Goal: Information Seeking & Learning: Learn about a topic

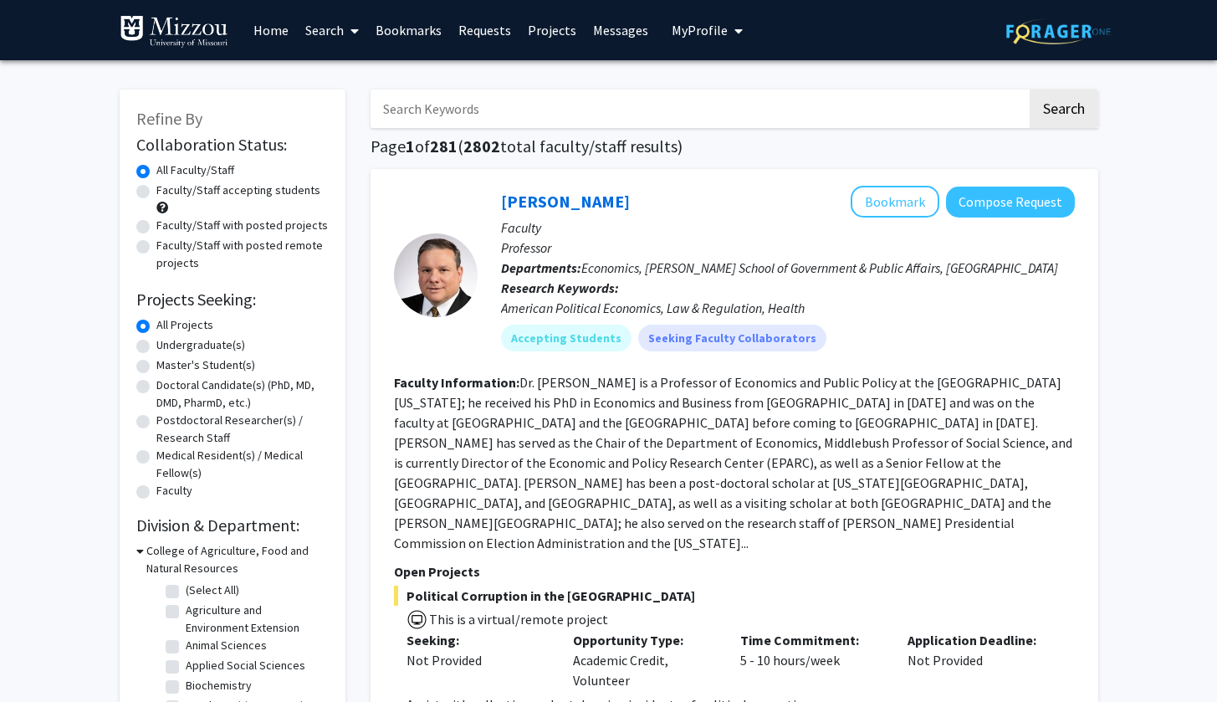
click at [714, 28] on span "My Profile" at bounding box center [700, 30] width 56 height 17
click at [740, 90] on span "View Profile" at bounding box center [775, 96] width 101 height 18
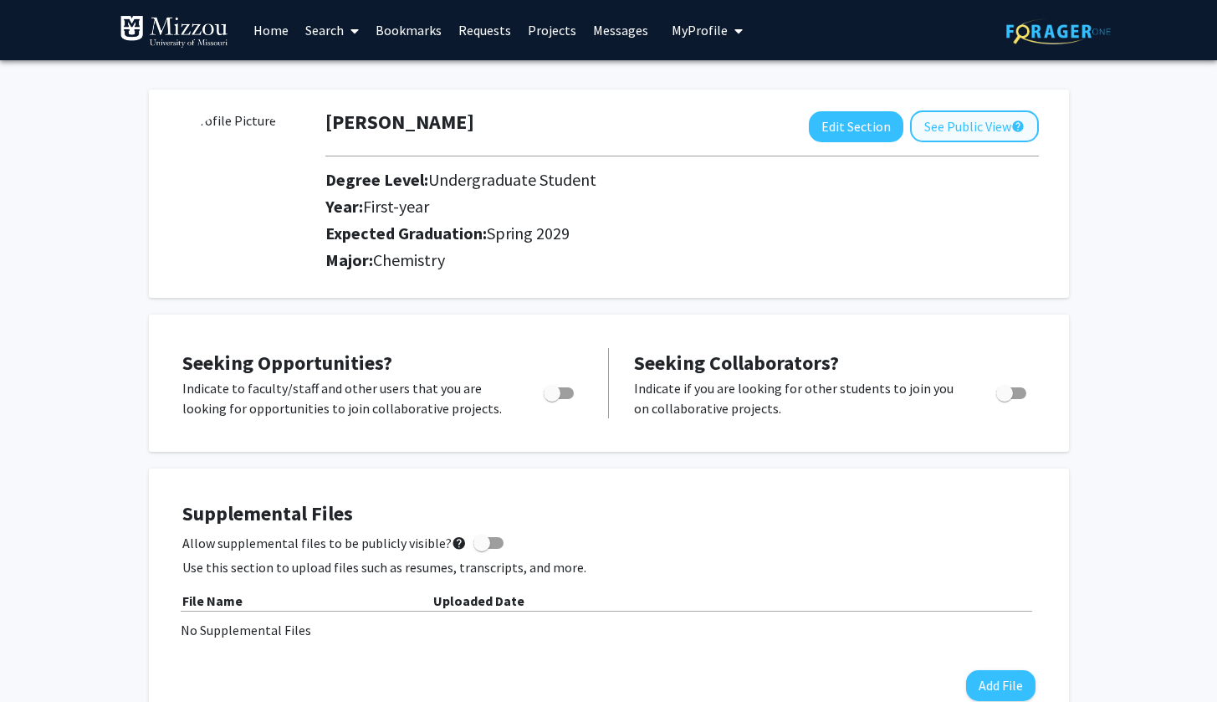
click at [975, 136] on button "See Public View help" at bounding box center [974, 126] width 129 height 32
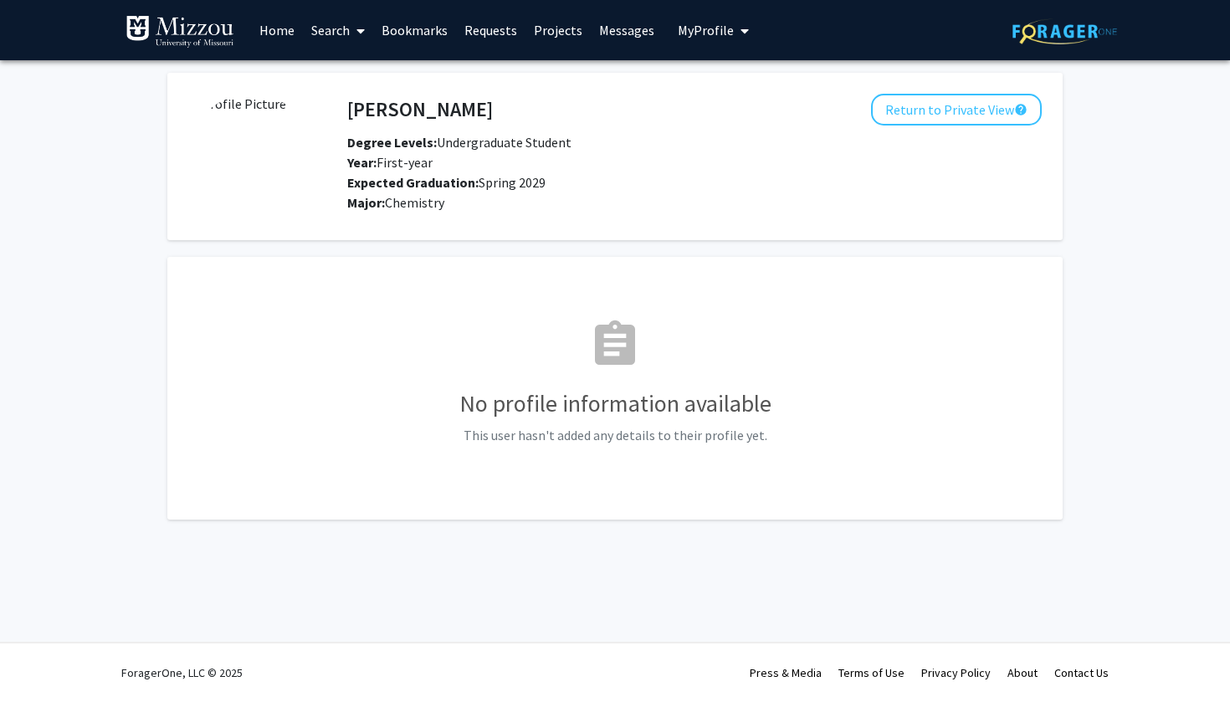
click at [249, 157] on img at bounding box center [250, 156] width 125 height 125
click at [249, 158] on img at bounding box center [250, 156] width 125 height 125
click at [255, 168] on img at bounding box center [250, 156] width 125 height 125
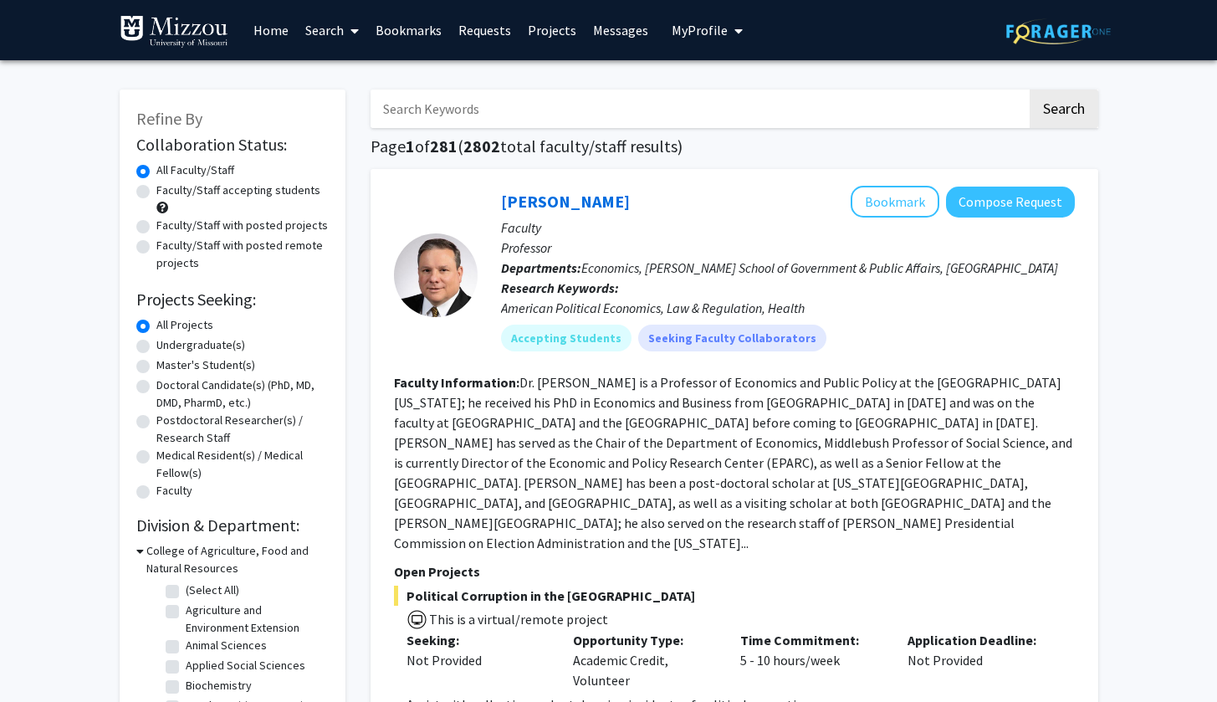
click at [631, 35] on span "My Profile" at bounding box center [700, 30] width 56 height 17
click at [631, 86] on span "[PERSON_NAME]" at bounding box center [775, 78] width 101 height 18
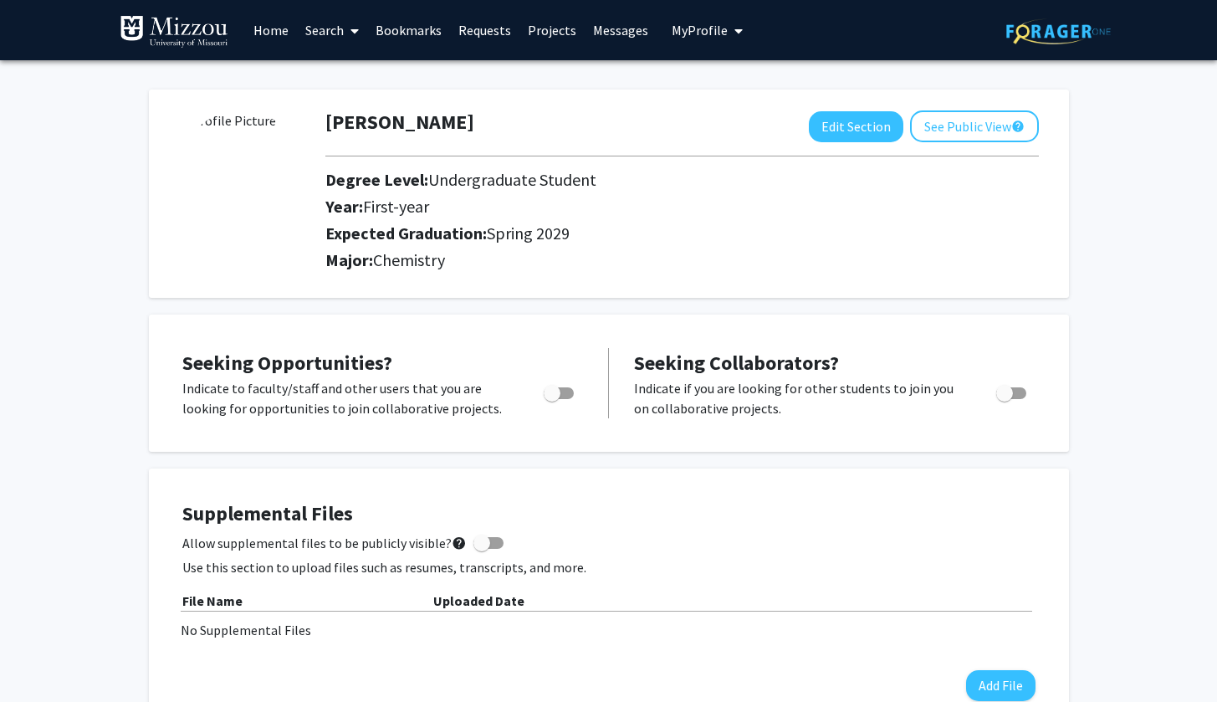
click at [252, 195] on img at bounding box center [240, 172] width 125 height 125
click at [241, 173] on img at bounding box center [240, 172] width 125 height 125
click at [631, 133] on button "Edit Section" at bounding box center [856, 126] width 95 height 31
select select "first-year"
select select "45: spring_2029"
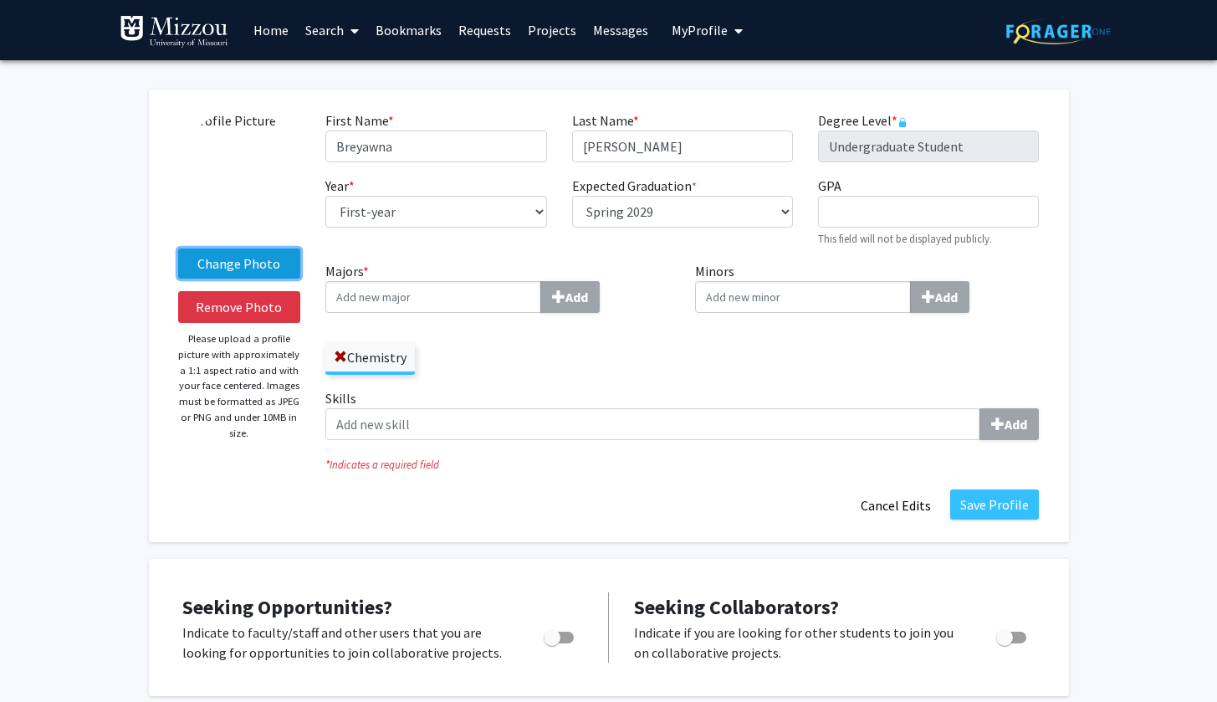
click at [237, 274] on label "Change Photo" at bounding box center [239, 263] width 123 height 30
click at [0, 0] on input "Change Photo" at bounding box center [0, 0] width 0 height 0
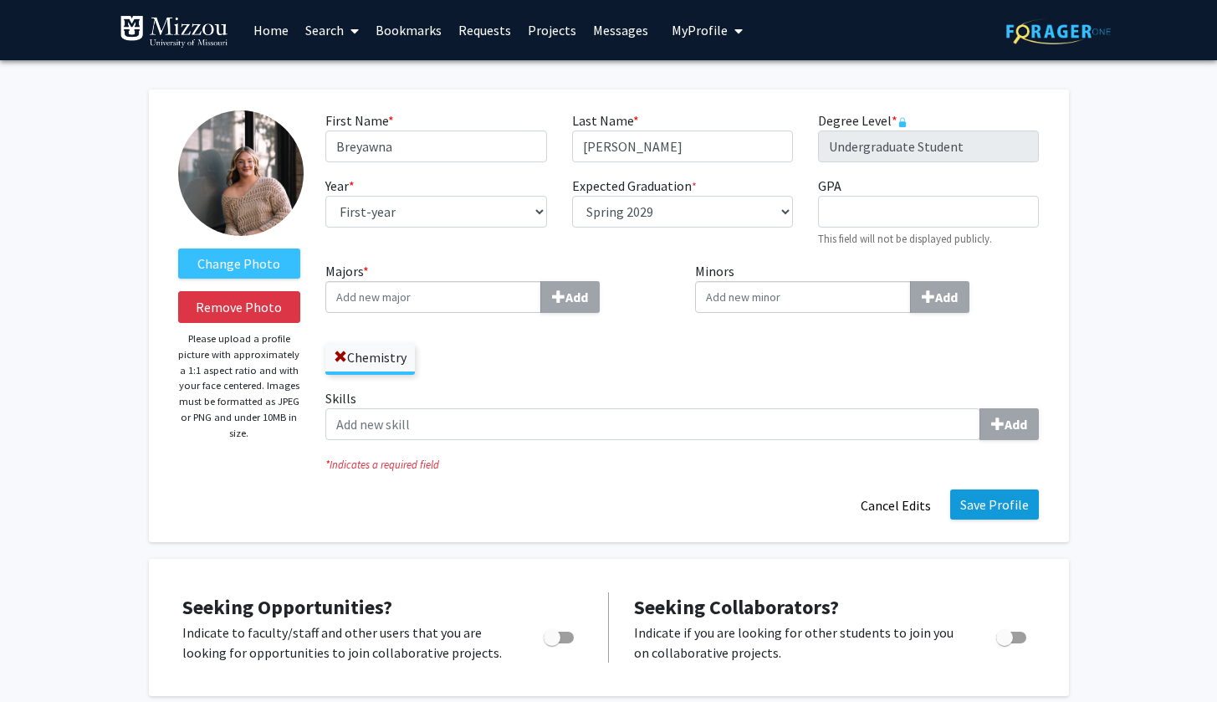
click at [631, 509] on button "Save Profile" at bounding box center [994, 504] width 89 height 30
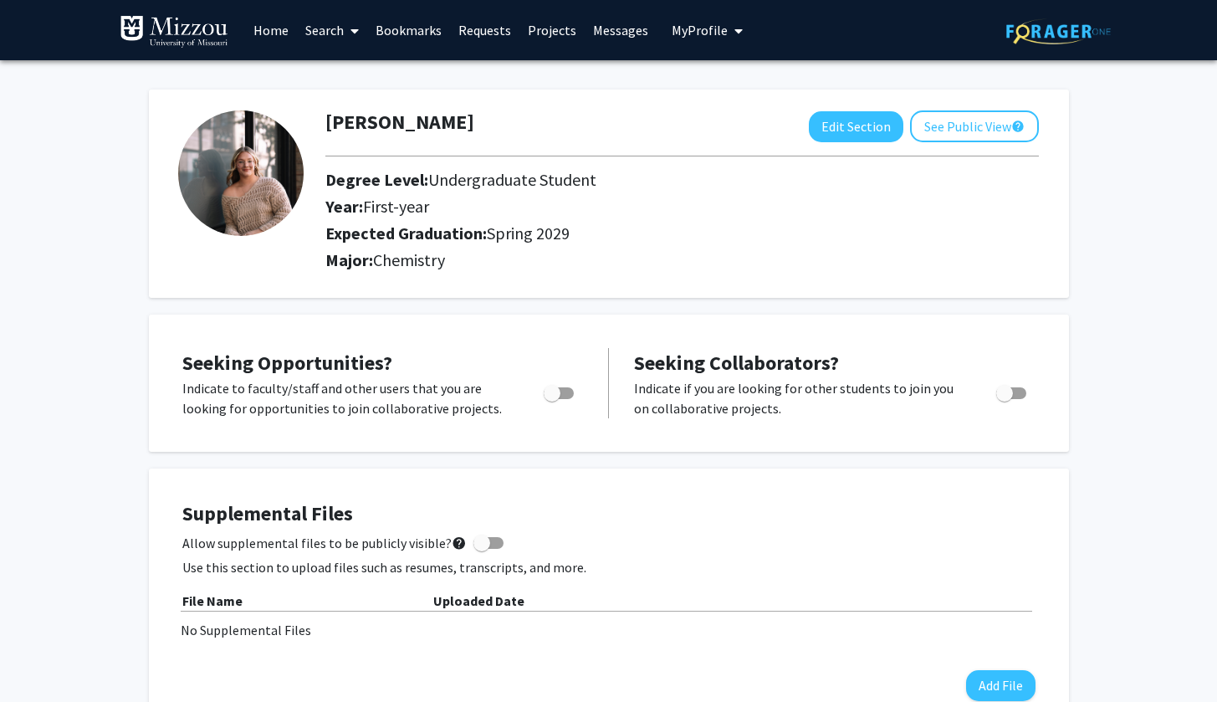
click at [330, 30] on link "Search" at bounding box center [332, 30] width 70 height 59
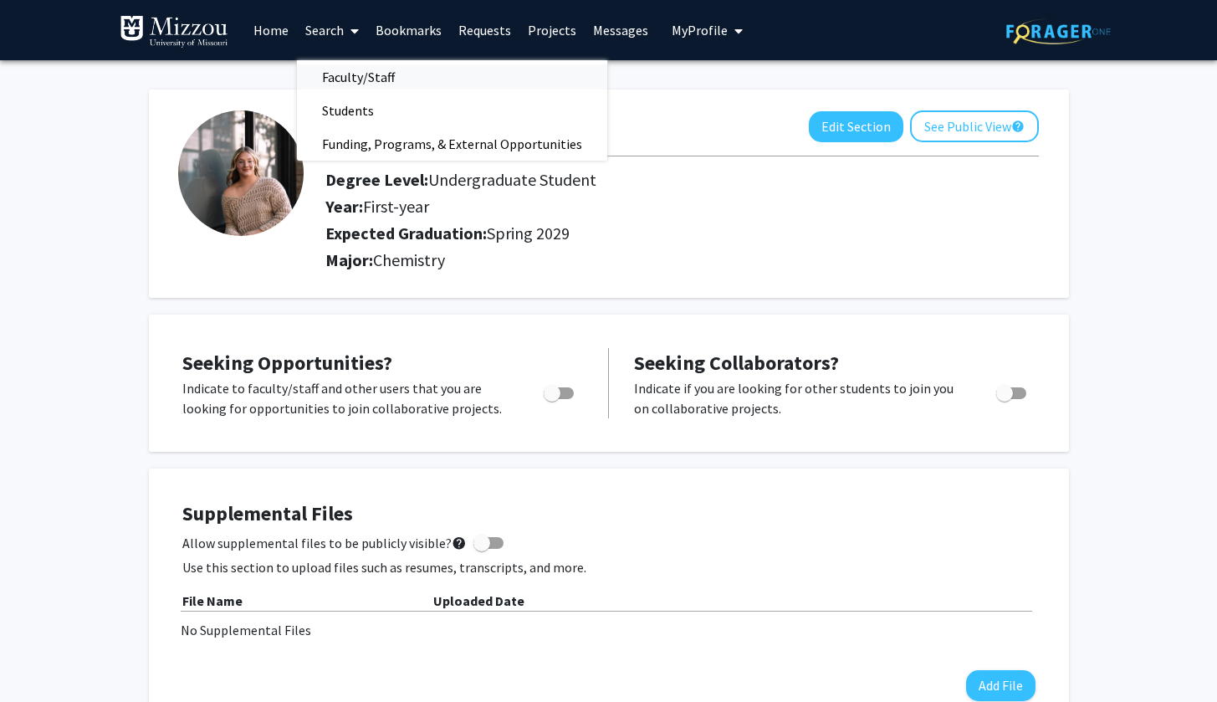
click at [342, 71] on span "Faculty/Staff" at bounding box center [358, 76] width 123 height 33
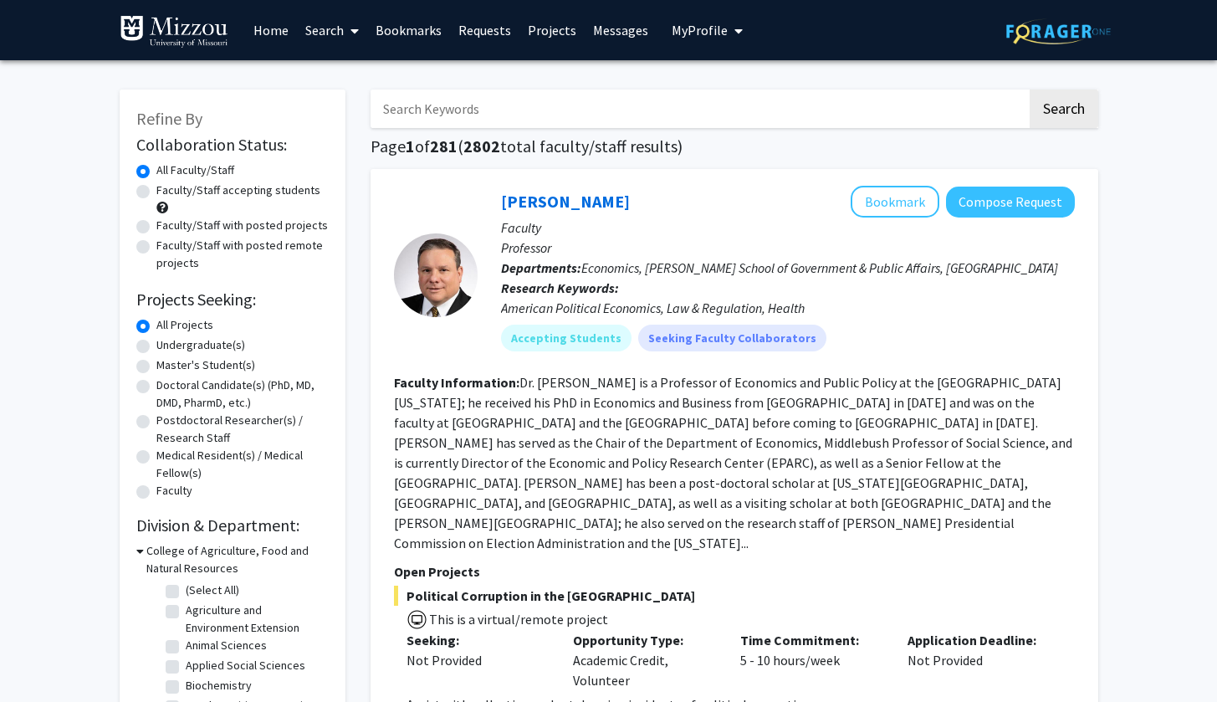
click at [408, 119] on input "Search Keywords" at bounding box center [699, 109] width 657 height 38
type input "pharmaceutical manufacturing"
click at [631, 111] on button "Search" at bounding box center [1064, 109] width 69 height 38
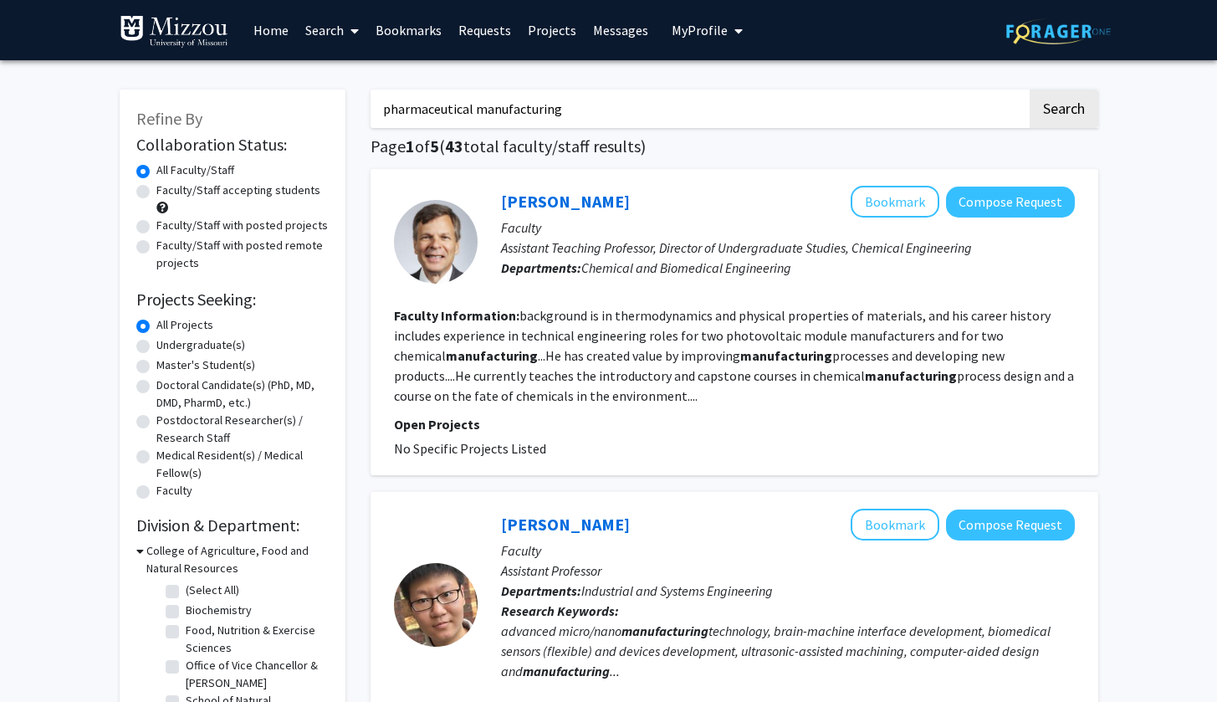
click at [156, 228] on label "Faculty/Staff with posted projects" at bounding box center [242, 226] width 172 height 18
click at [156, 228] on input "Faculty/Staff with posted projects" at bounding box center [161, 222] width 11 height 11
radio input "true"
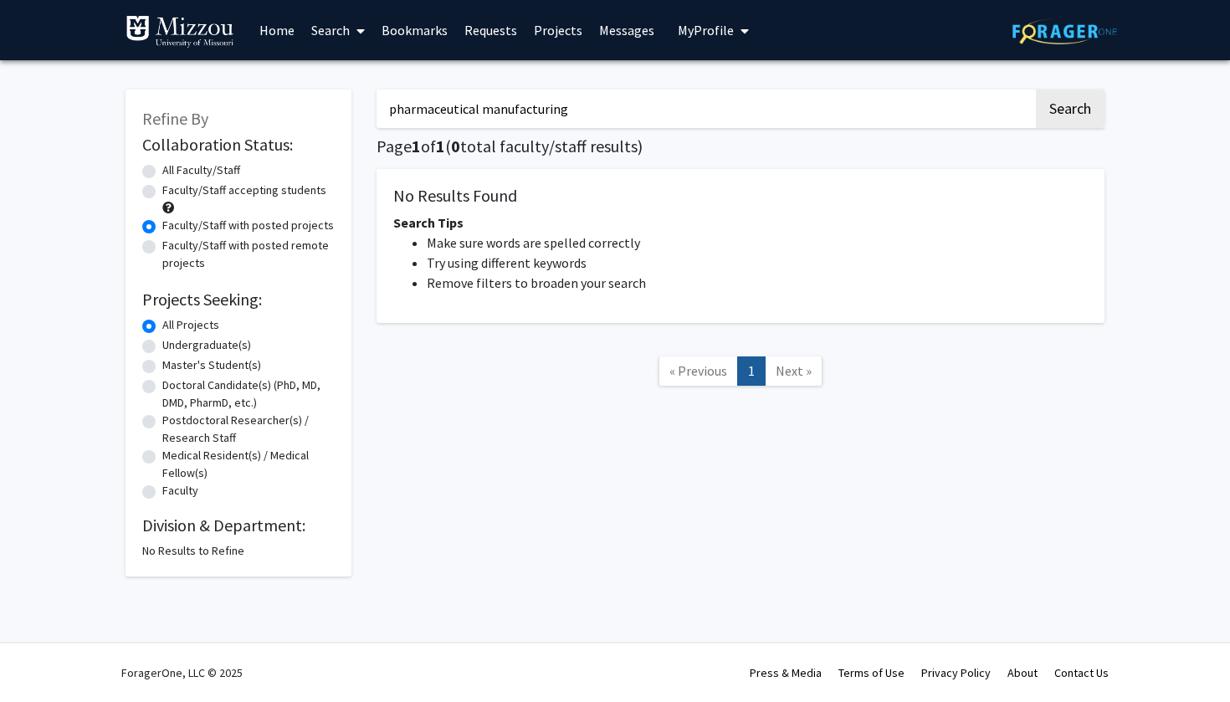
click at [162, 173] on label "All Faculty/Staff" at bounding box center [201, 170] width 78 height 18
click at [162, 172] on input "All Faculty/Staff" at bounding box center [167, 166] width 11 height 11
radio input "true"
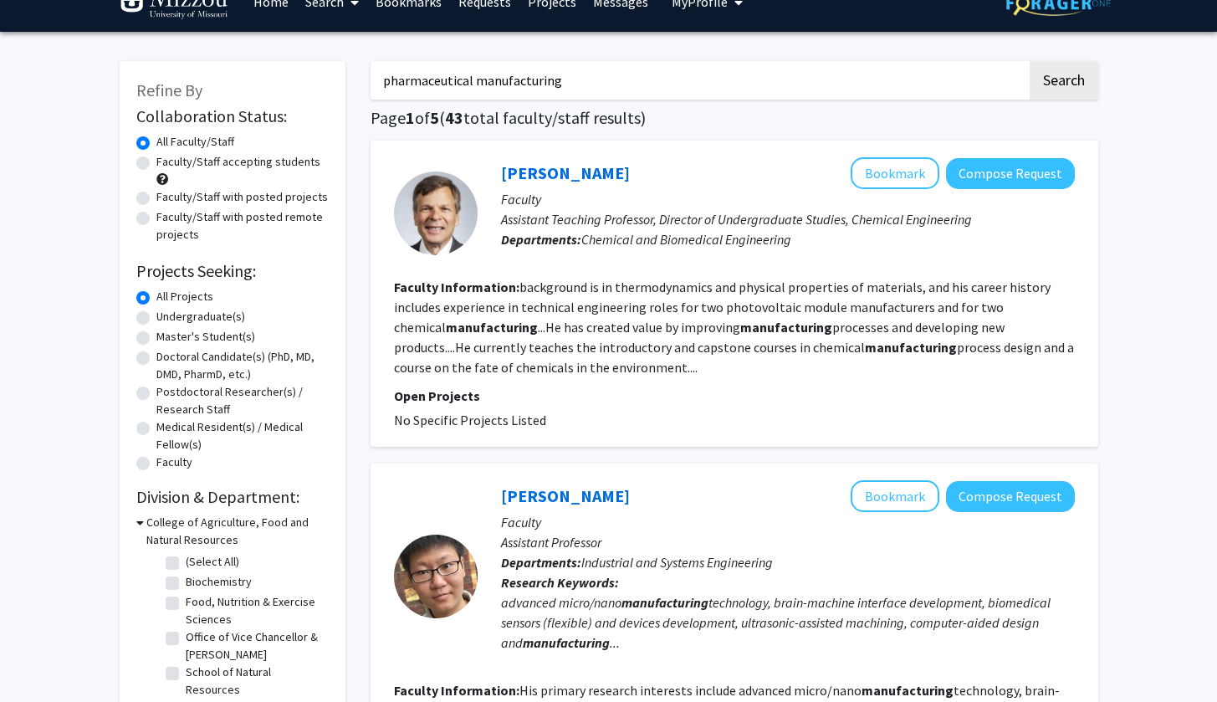
scroll to position [38, 0]
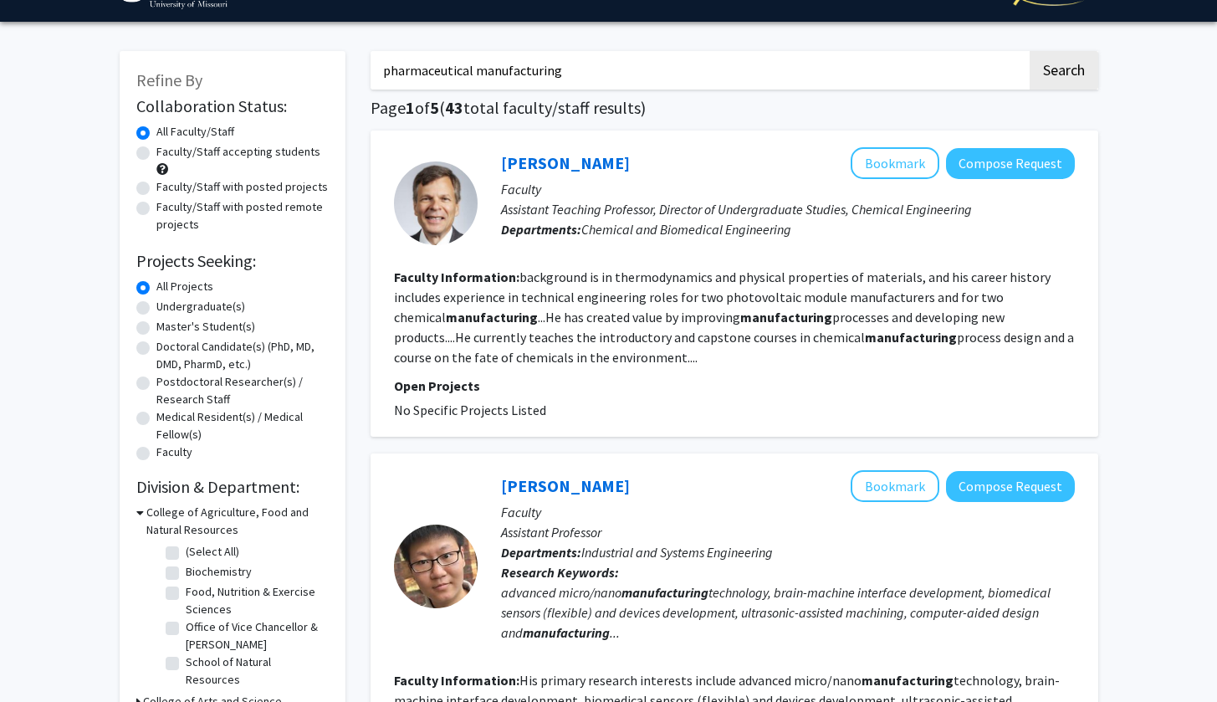
click at [156, 304] on label "Undergraduate(s)" at bounding box center [200, 307] width 89 height 18
click at [156, 304] on input "Undergraduate(s)" at bounding box center [161, 303] width 11 height 11
radio input "true"
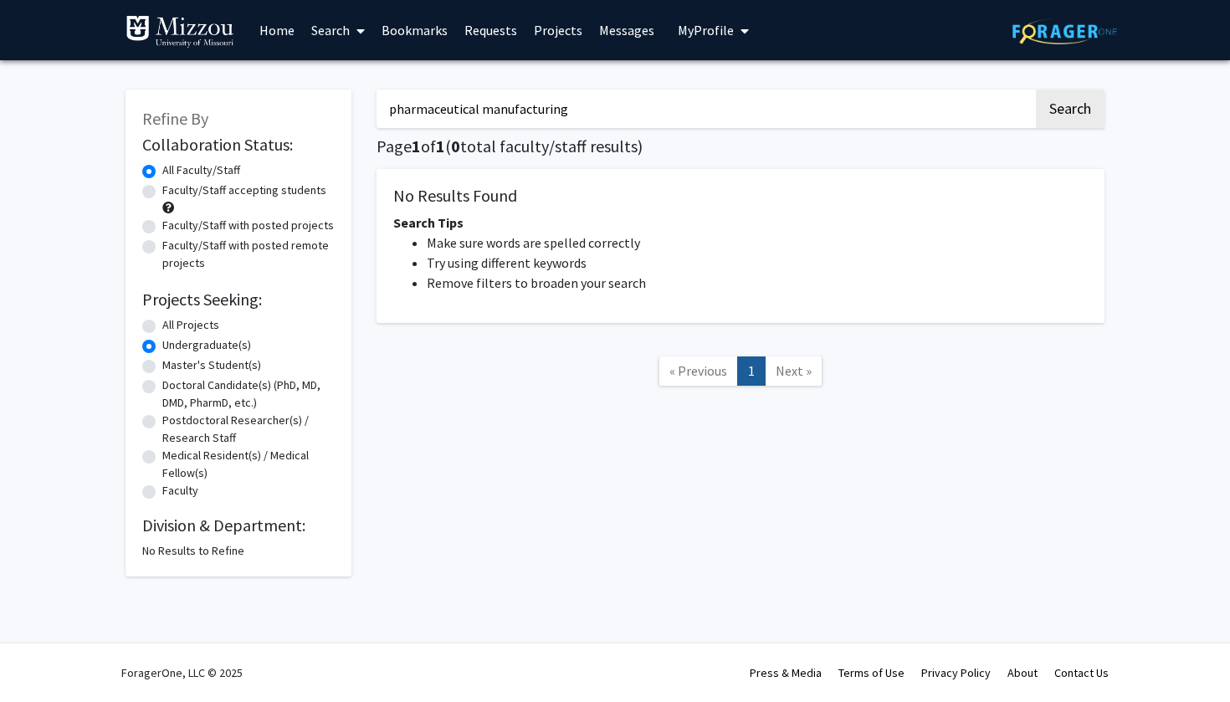
click at [162, 324] on label "All Projects" at bounding box center [190, 325] width 57 height 18
click at [162, 324] on input "All Projects" at bounding box center [167, 321] width 11 height 11
radio input "true"
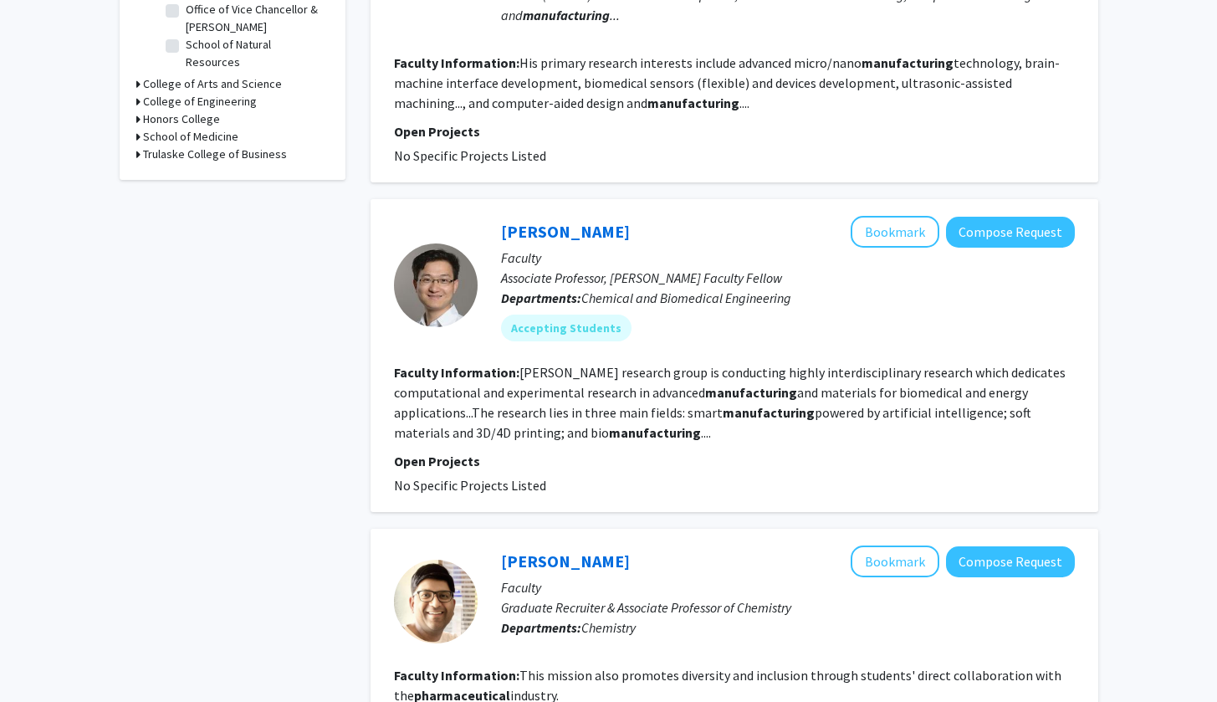
scroll to position [664, 0]
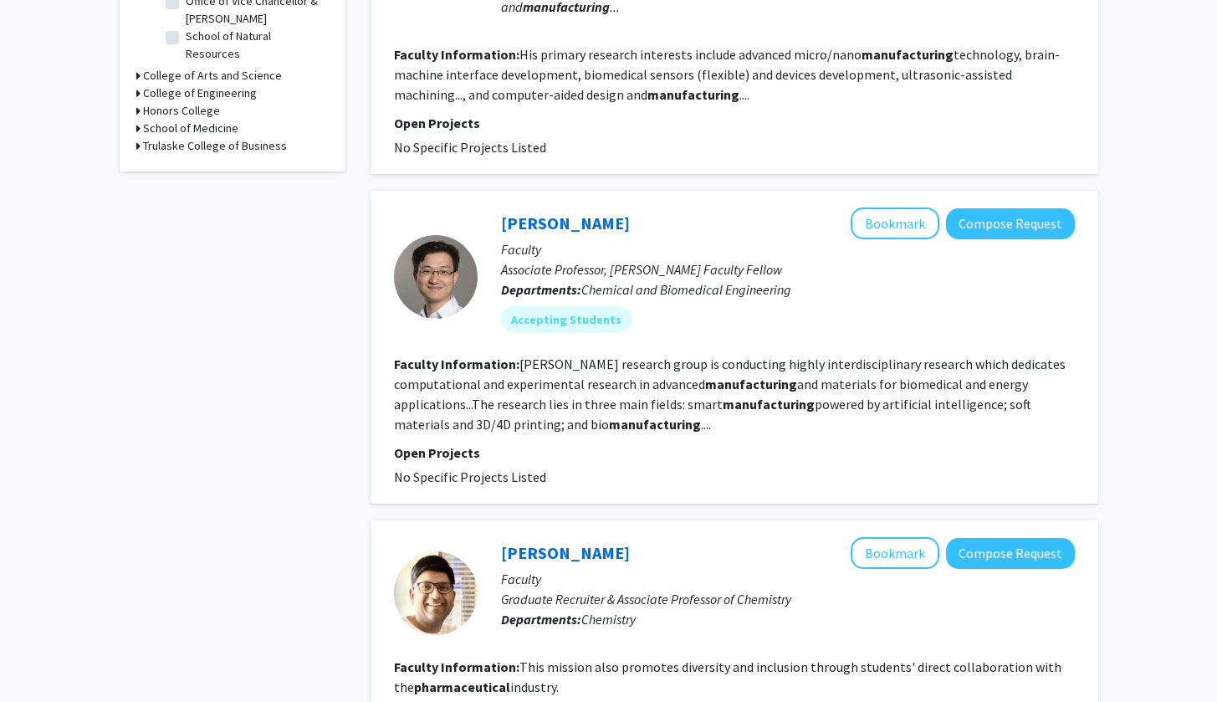
click at [631, 378] on fg-read-more "[PERSON_NAME] research group is conducting highly interdisciplinary research wh…" at bounding box center [730, 394] width 672 height 77
click at [631, 439] on fg-search-faculty "[PERSON_NAME] Bookmark Compose Request Faculty Associate Professor, [PERSON_NAM…" at bounding box center [734, 346] width 681 height 279
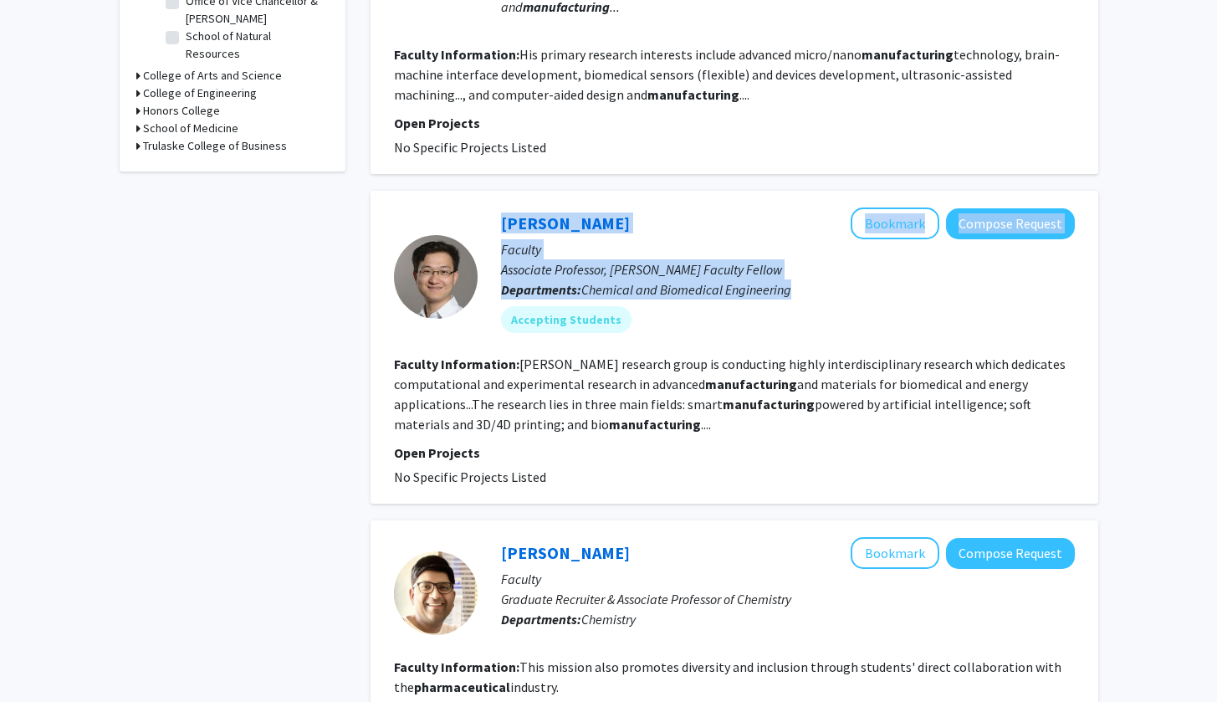
drag, startPoint x: 385, startPoint y: 217, endPoint x: 763, endPoint y: 314, distance: 390.4
click at [631, 314] on div "[PERSON_NAME] Bookmark Compose Request Faculty Associate Professor, [PERSON_NAM…" at bounding box center [735, 347] width 728 height 313
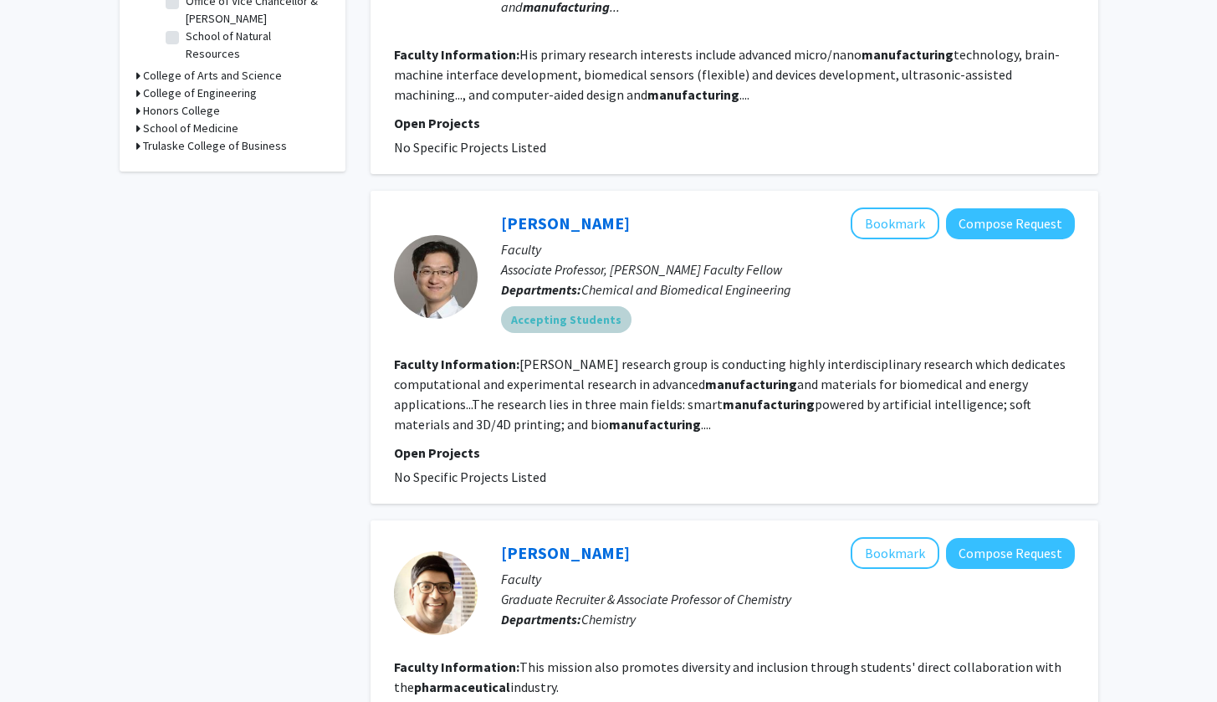
click at [631, 314] on div "Accepting Students" at bounding box center [788, 319] width 581 height 33
click at [631, 325] on div "Accepting Students" at bounding box center [788, 319] width 581 height 33
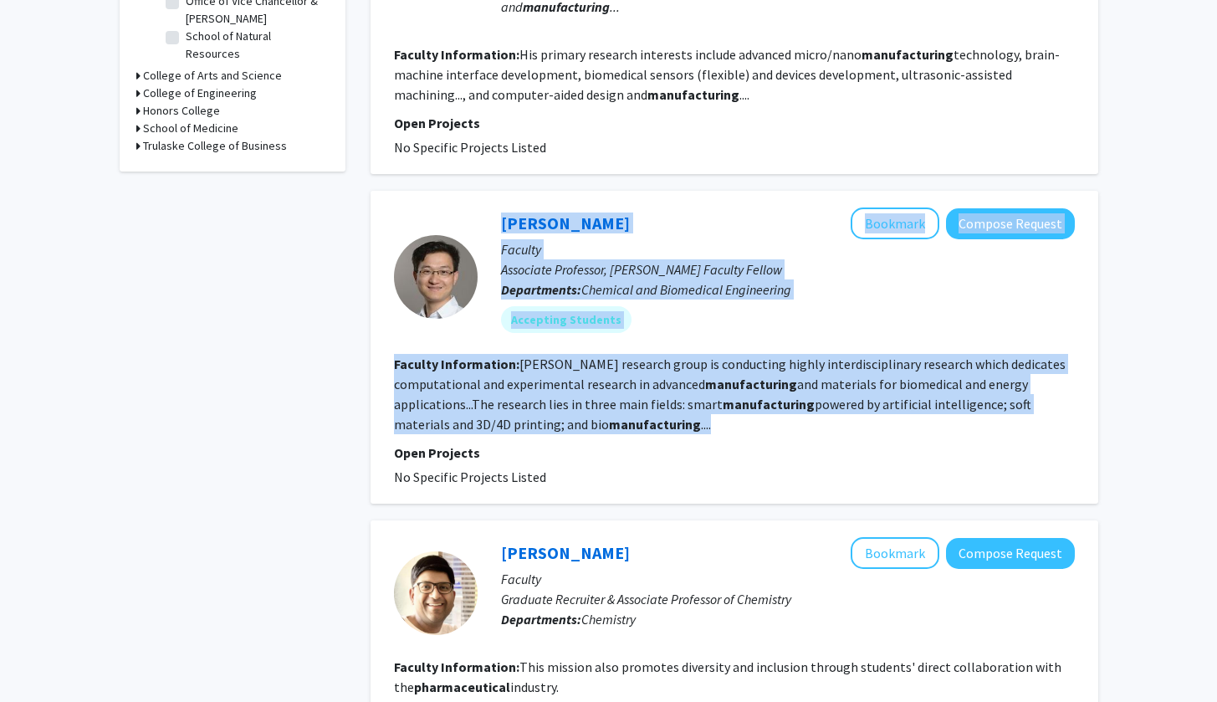
drag, startPoint x: 381, startPoint y: 199, endPoint x: 810, endPoint y: 436, distance: 490.2
click at [631, 436] on div "[PERSON_NAME] Bookmark Compose Request Faculty Associate Professor, [PERSON_NAM…" at bounding box center [735, 347] width 728 height 313
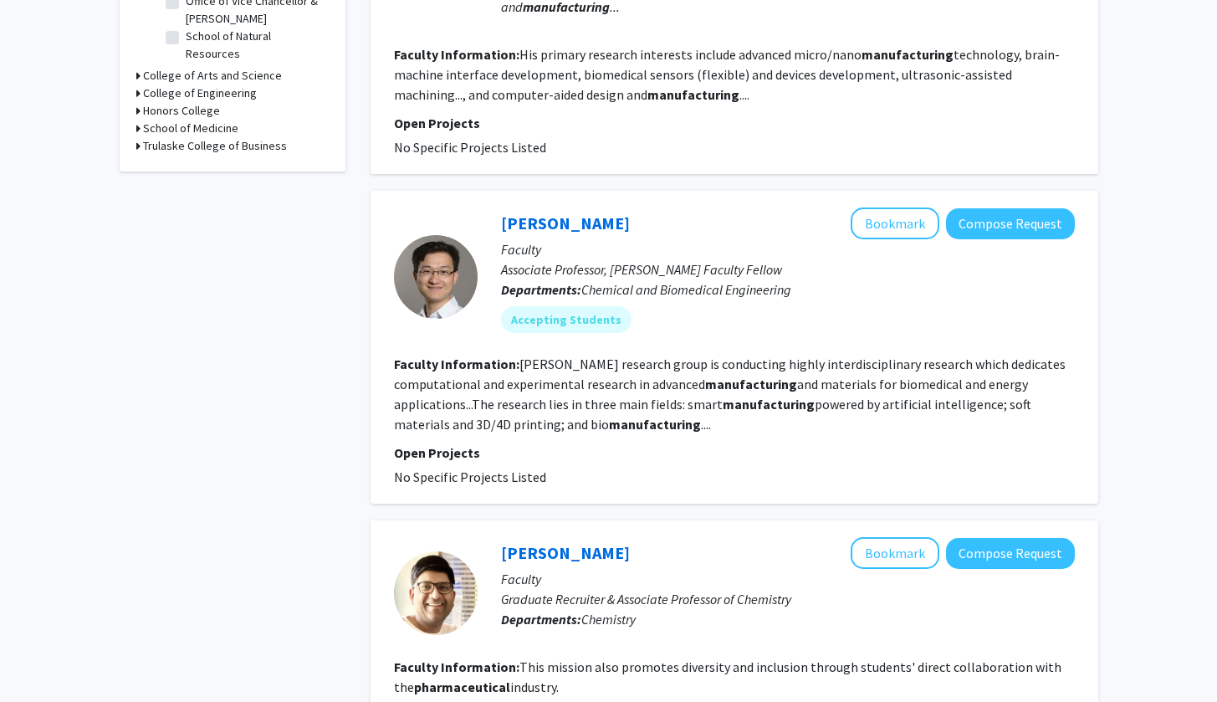
click at [631, 455] on p "Open Projects" at bounding box center [734, 453] width 681 height 20
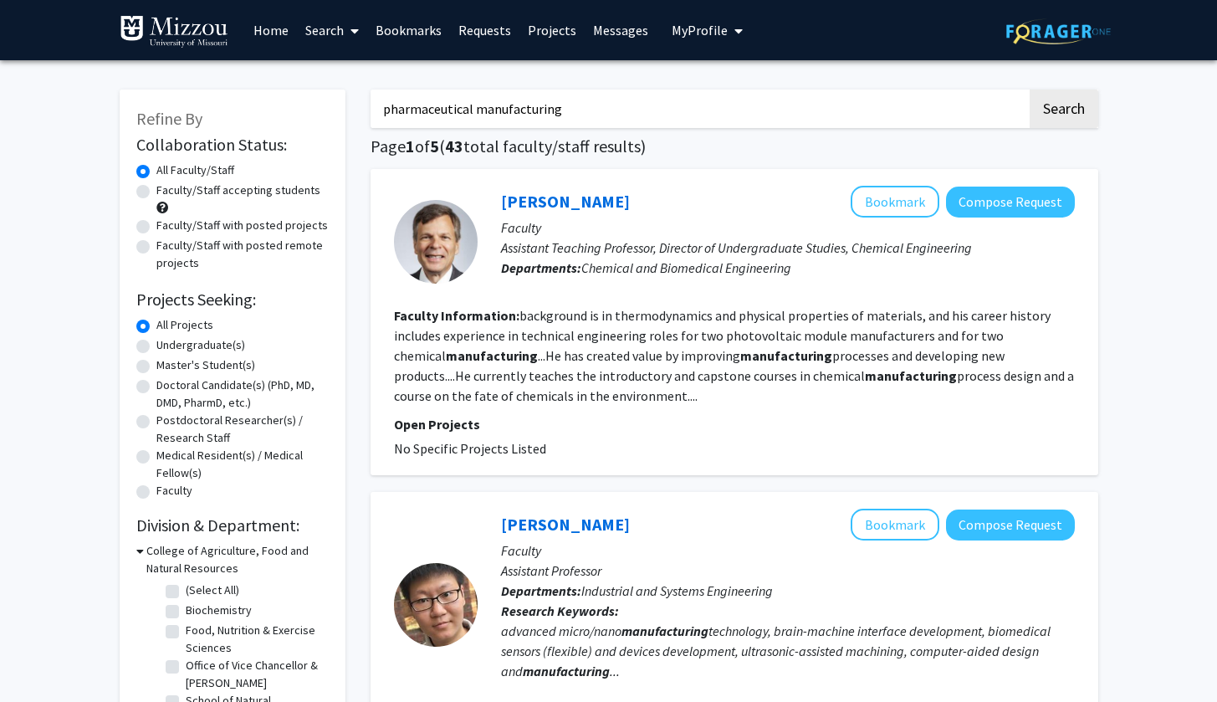
scroll to position [0, 0]
drag, startPoint x: 559, startPoint y: 114, endPoint x: 342, endPoint y: 106, distance: 216.8
click at [631, 111] on button "Search" at bounding box center [1064, 109] width 69 height 38
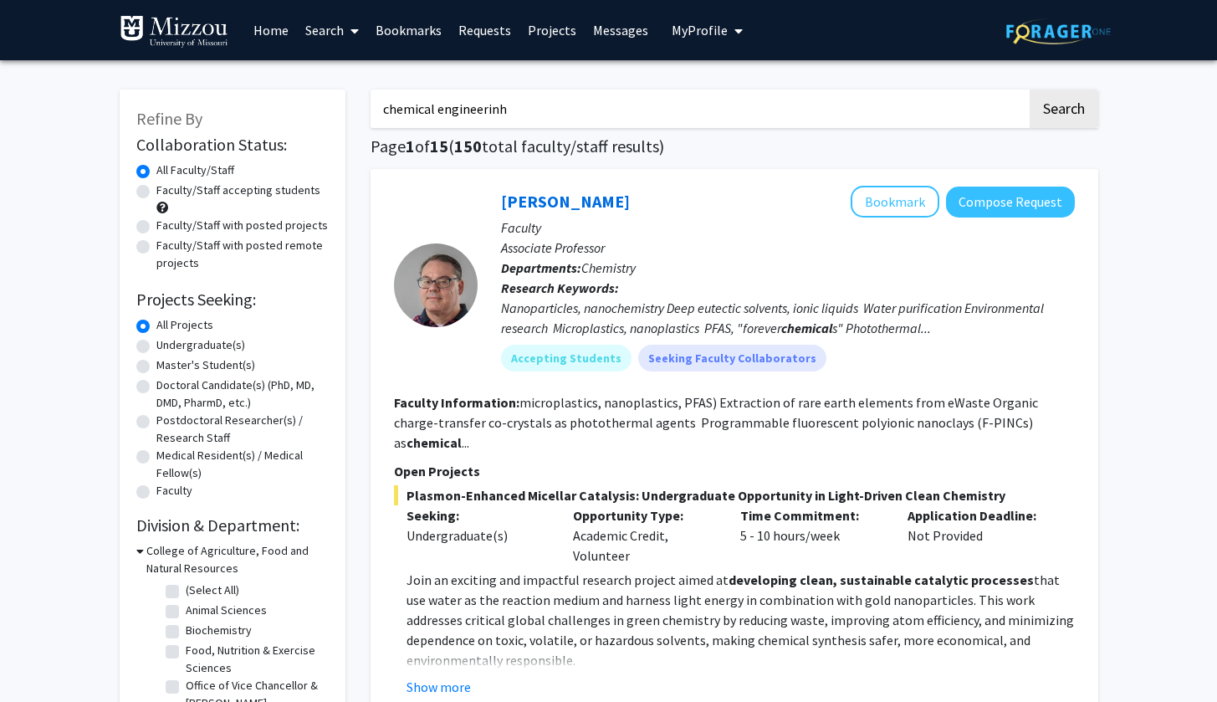
click at [543, 103] on input "chemical engineerinh" at bounding box center [699, 109] width 657 height 38
type input "chemical engineering"
click at [631, 111] on button "Search" at bounding box center [1064, 109] width 69 height 38
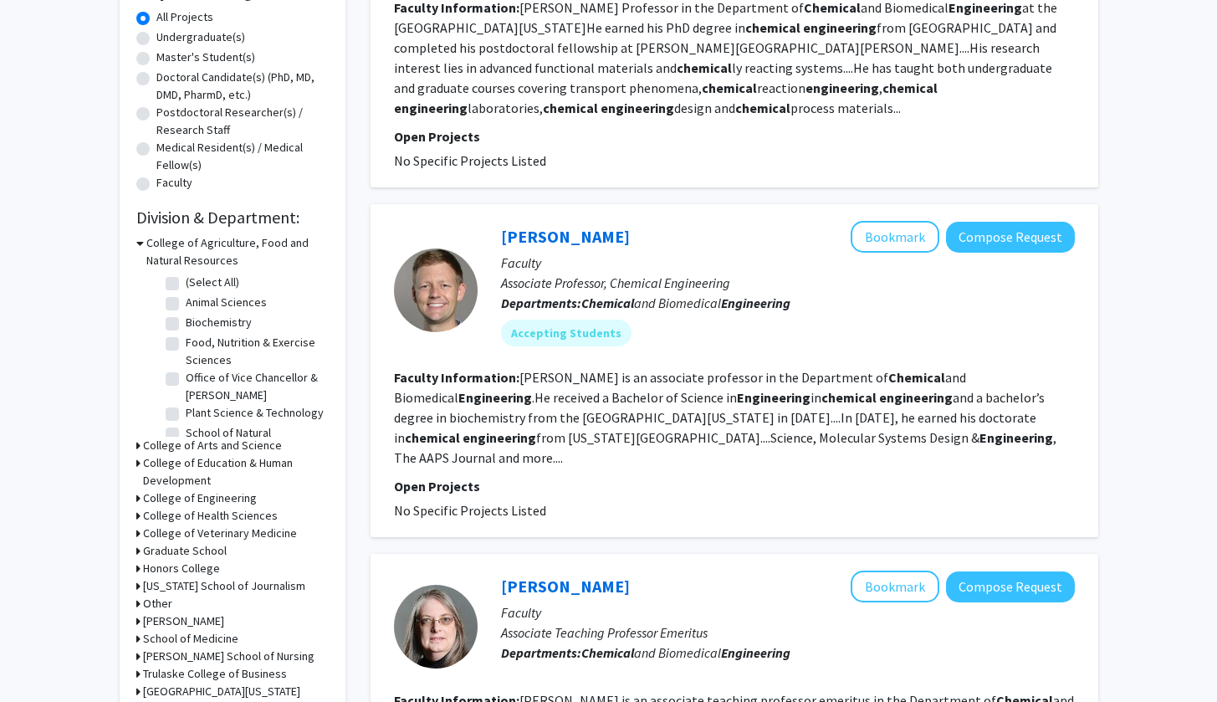
scroll to position [310, 0]
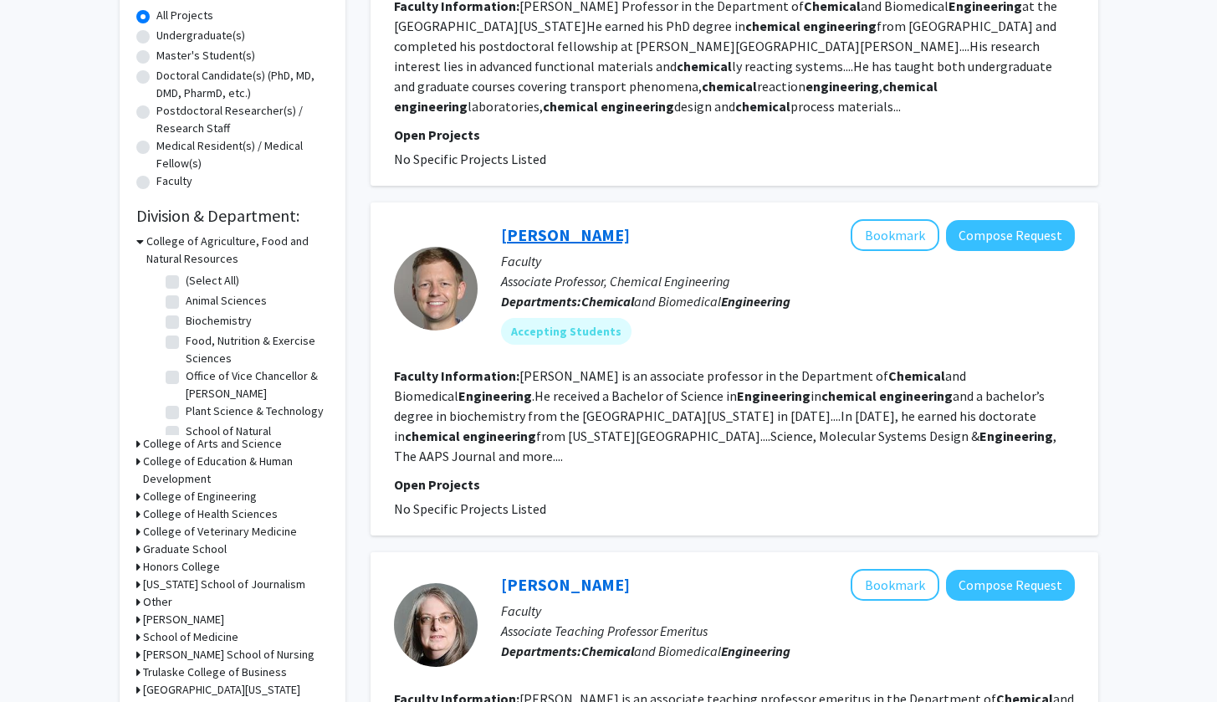
click at [566, 236] on link "[PERSON_NAME]" at bounding box center [565, 234] width 129 height 21
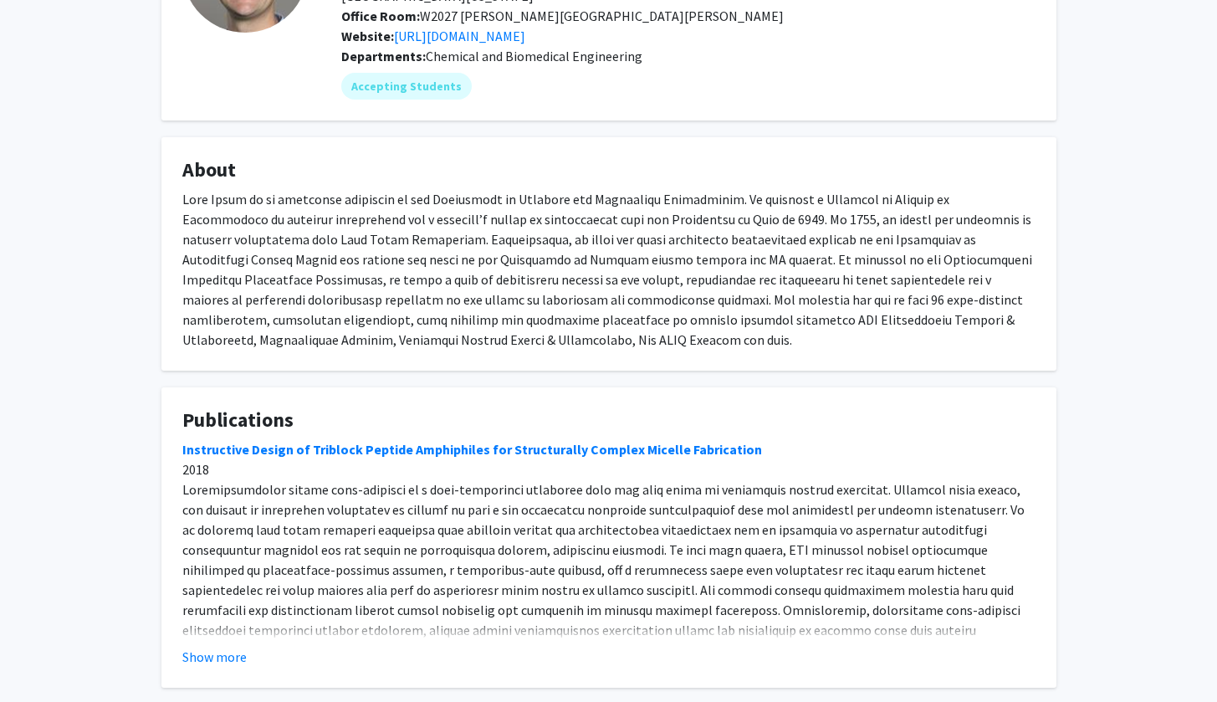
scroll to position [187, 0]
click at [196, 609] on button "Show more" at bounding box center [214, 657] width 64 height 20
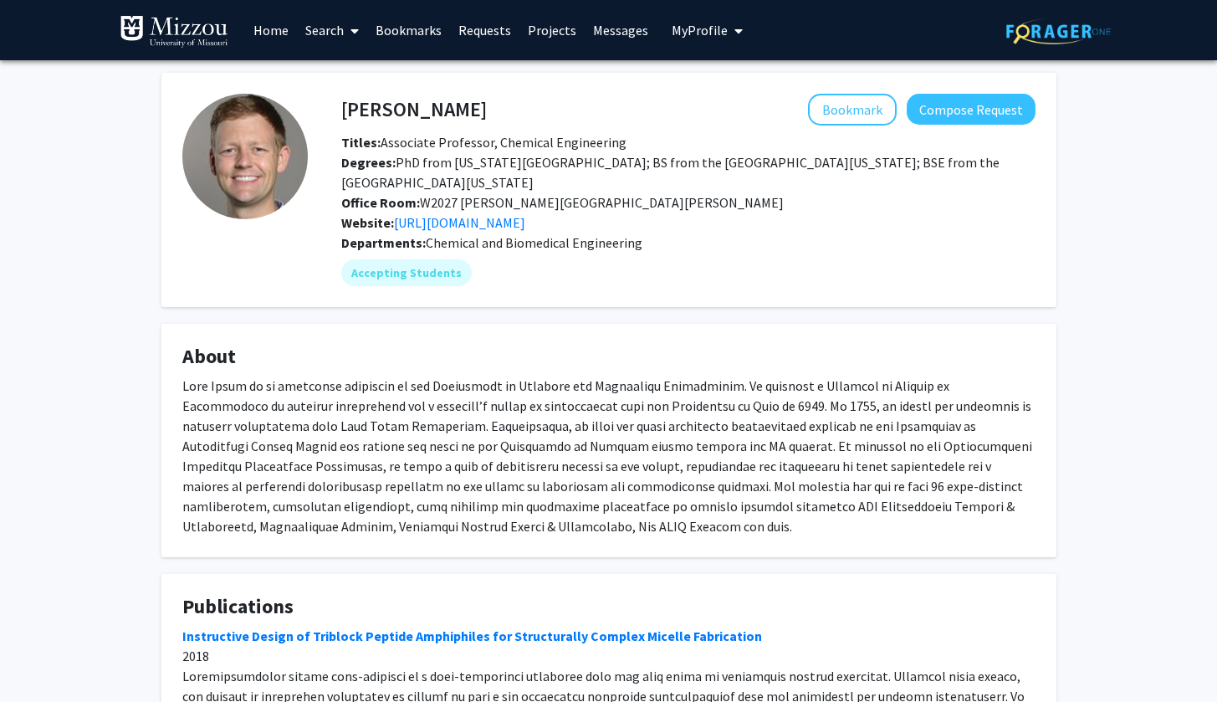
scroll to position [0, 0]
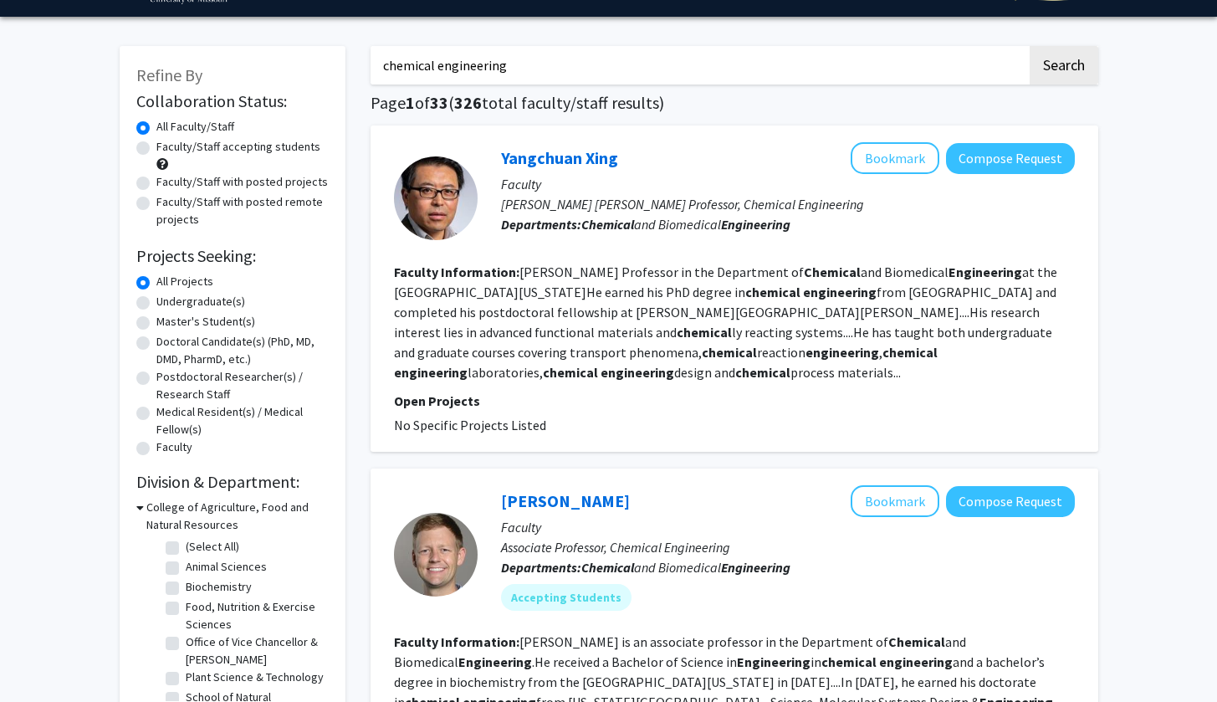
scroll to position [49, 0]
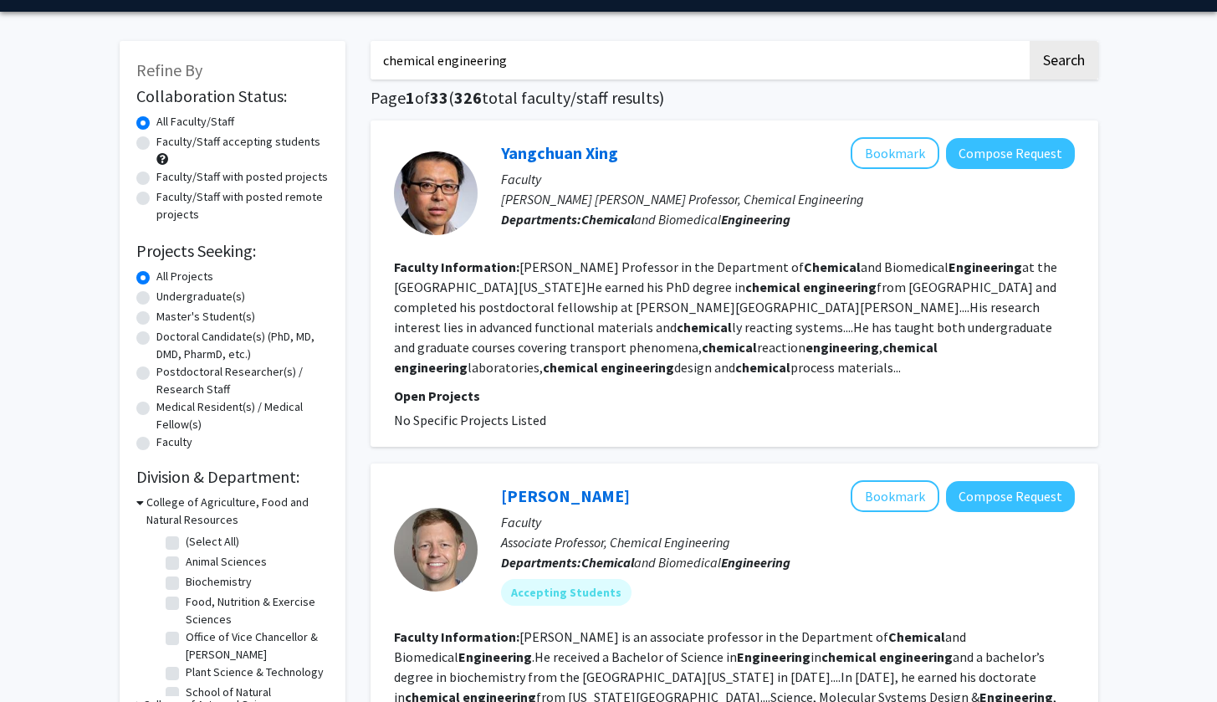
drag, startPoint x: 438, startPoint y: 62, endPoint x: 515, endPoint y: 68, distance: 77.2
click at [515, 68] on input "chemical engineering" at bounding box center [699, 60] width 657 height 38
type input "c"
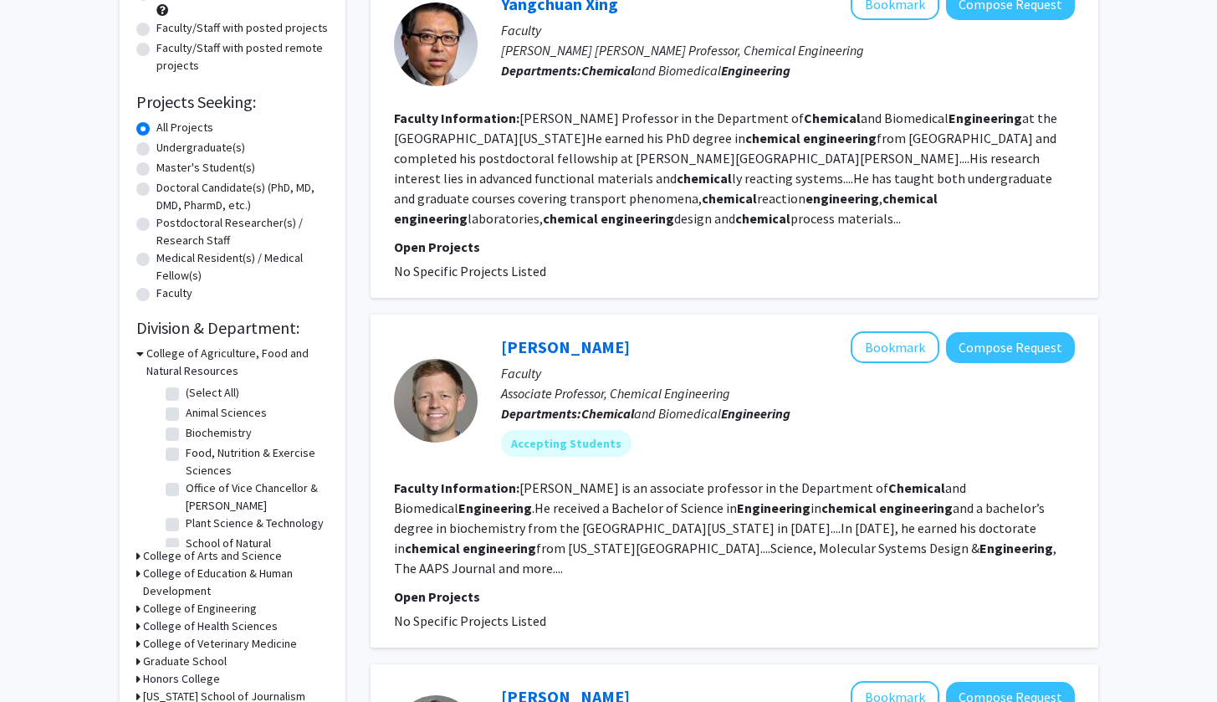
scroll to position [199, 0]
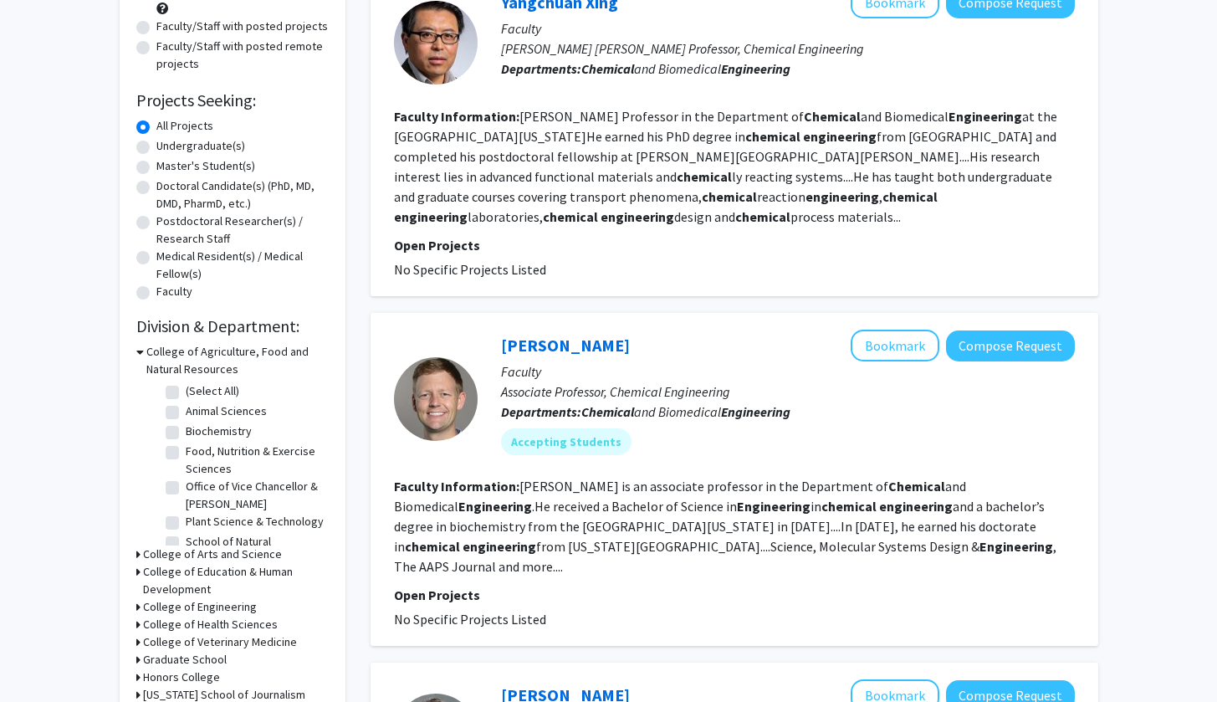
click at [213, 456] on label "Food, Nutrition & Exercise Sciences" at bounding box center [255, 460] width 139 height 35
click at [197, 453] on input "Food, Nutrition & Exercise Sciences" at bounding box center [191, 448] width 11 height 11
checkbox input "true"
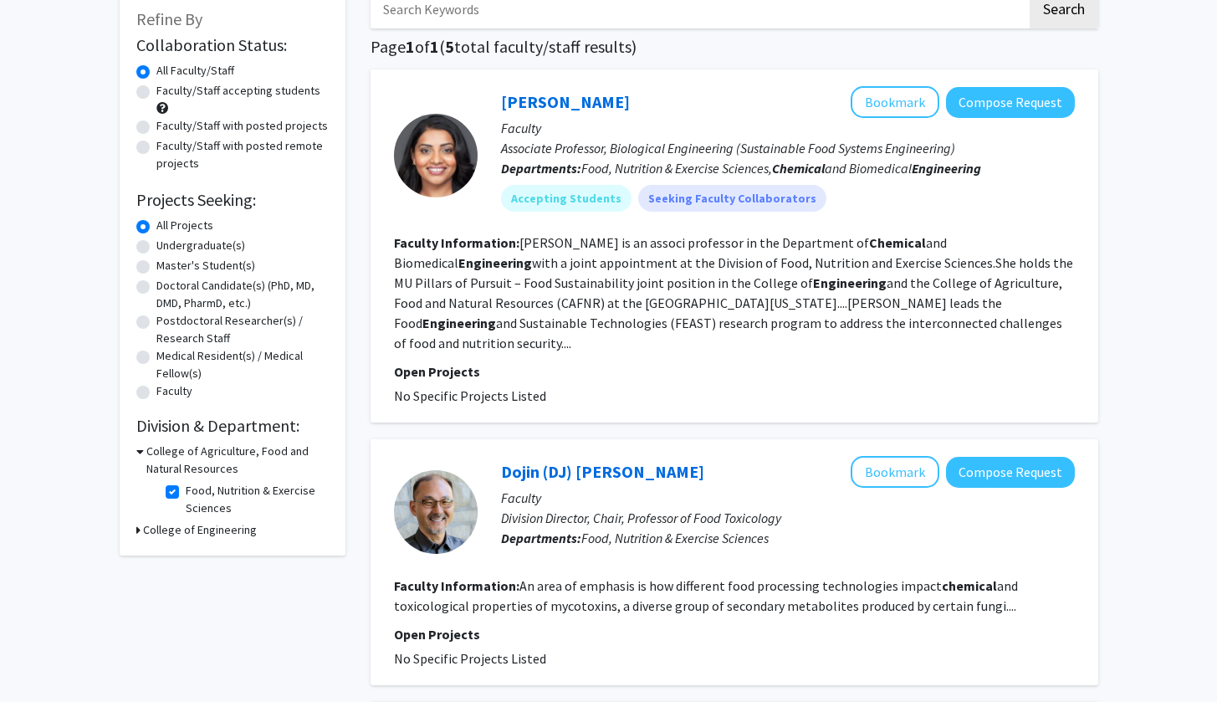
scroll to position [100, 0]
click at [186, 498] on label "Food, Nutrition & Exercise Sciences" at bounding box center [255, 499] width 139 height 35
click at [186, 493] on input "Food, Nutrition & Exercise Sciences" at bounding box center [191, 487] width 11 height 11
checkbox input "false"
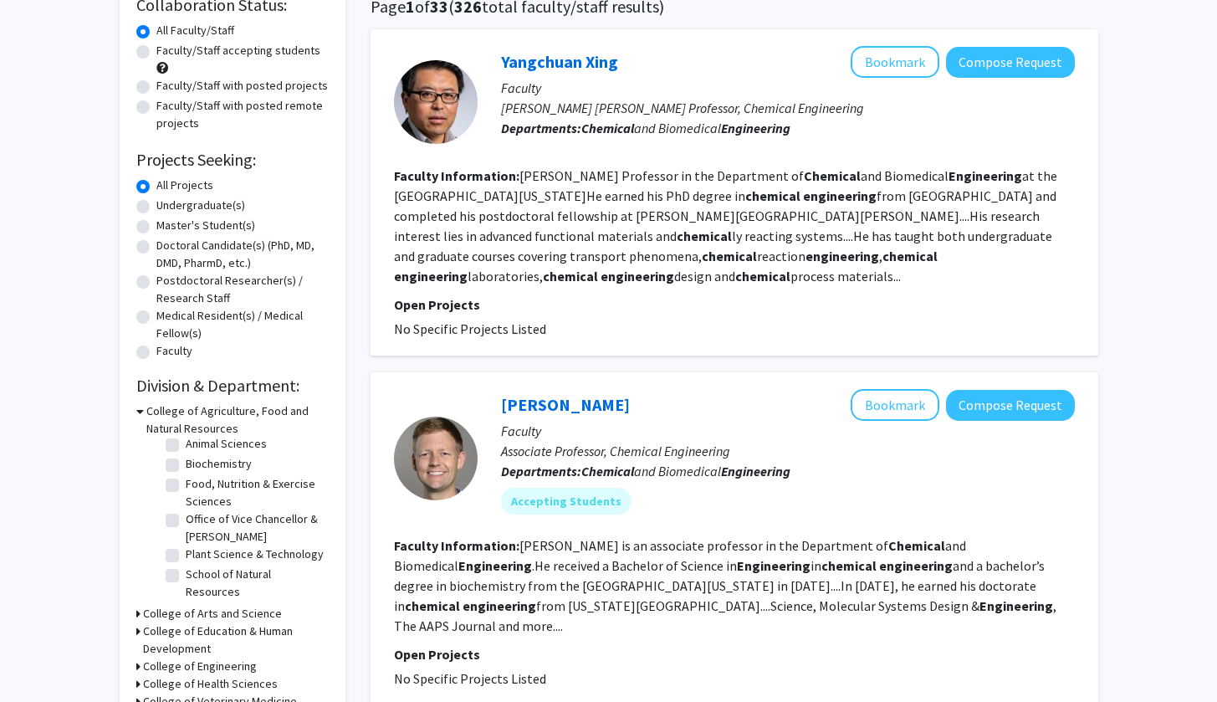
scroll to position [223, 0]
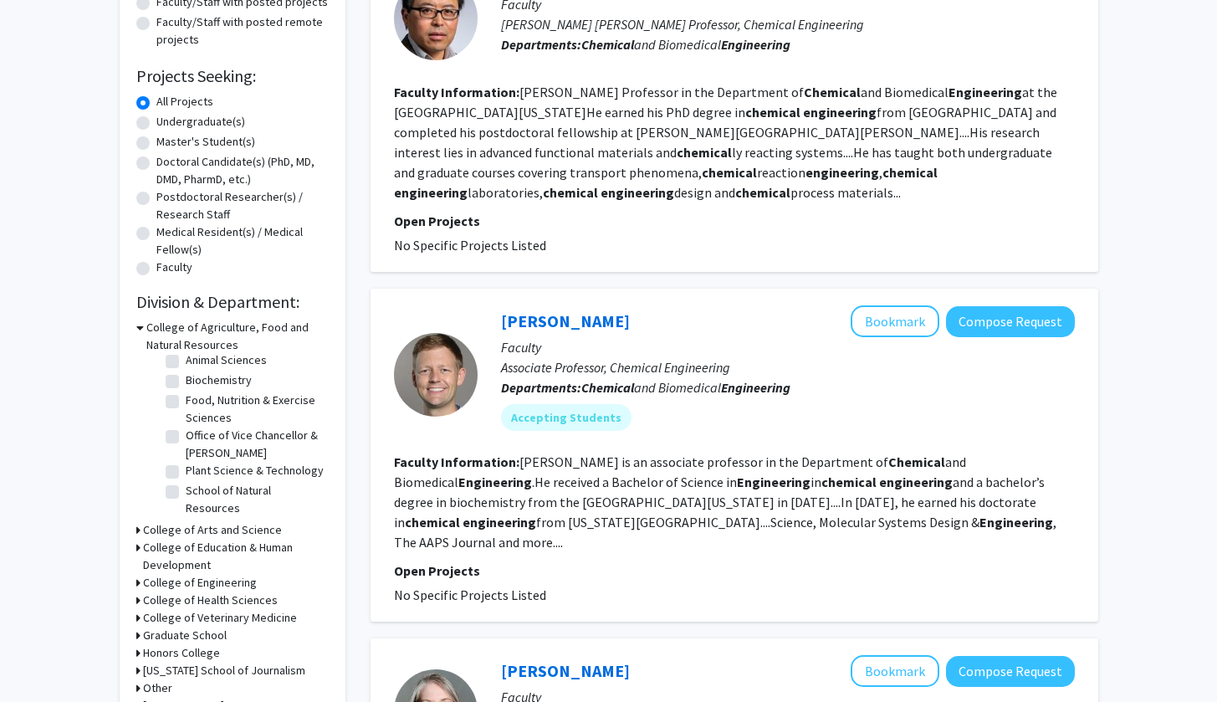
click at [186, 371] on label "Biochemistry" at bounding box center [219, 380] width 66 height 18
click at [186, 371] on input "Biochemistry" at bounding box center [191, 376] width 11 height 11
checkbox input "true"
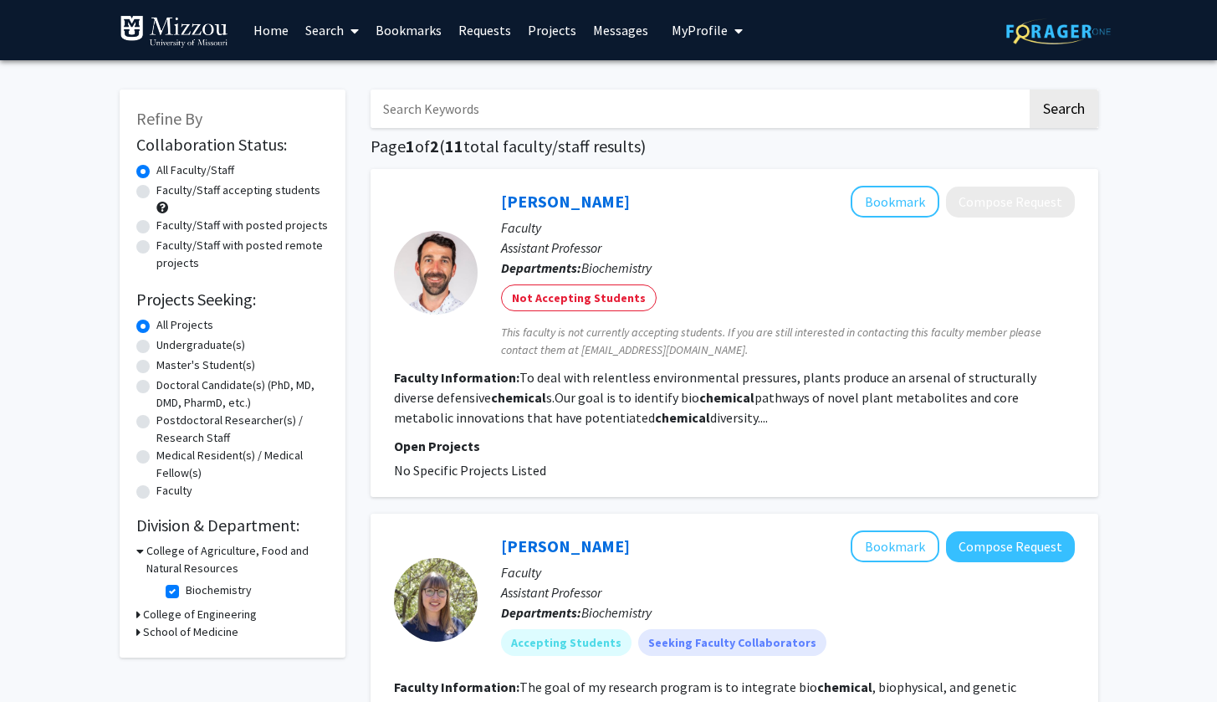
click at [163, 606] on fg-checkbox-list "Biochemistry Biochemistry" at bounding box center [244, 591] width 167 height 28
click at [186, 591] on label "Biochemistry" at bounding box center [219, 590] width 66 height 18
click at [186, 591] on input "Biochemistry" at bounding box center [191, 586] width 11 height 11
checkbox input "false"
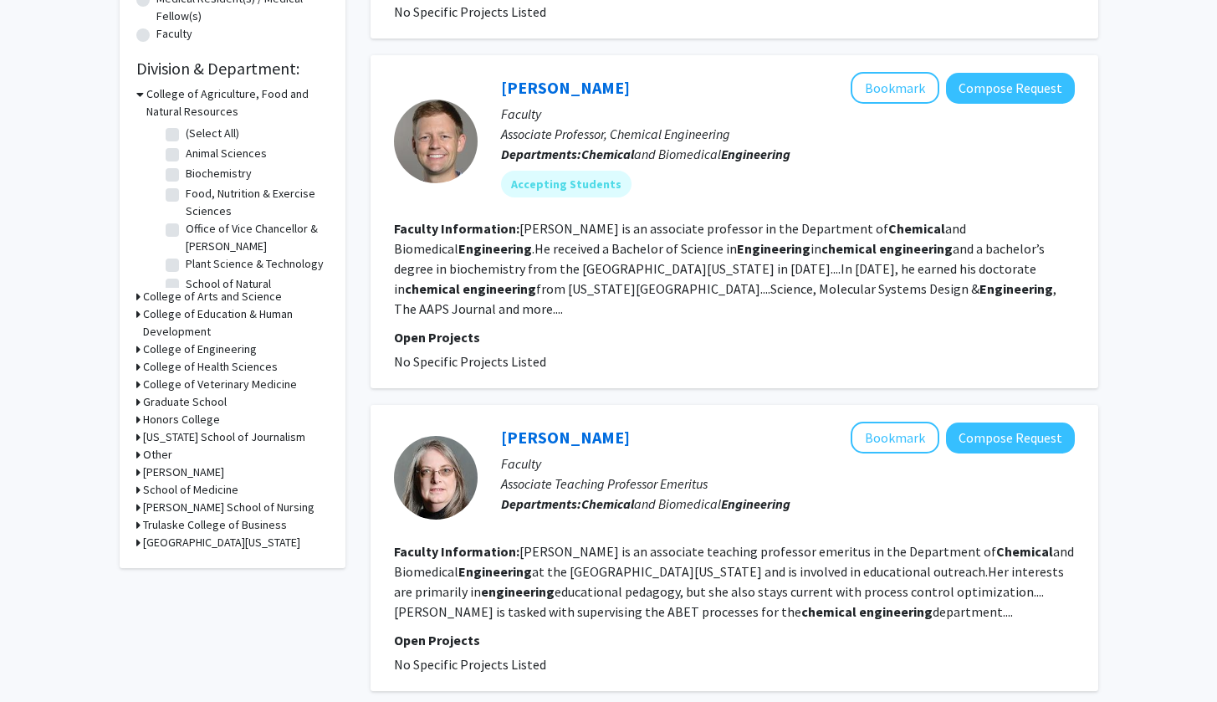
scroll to position [466, 0]
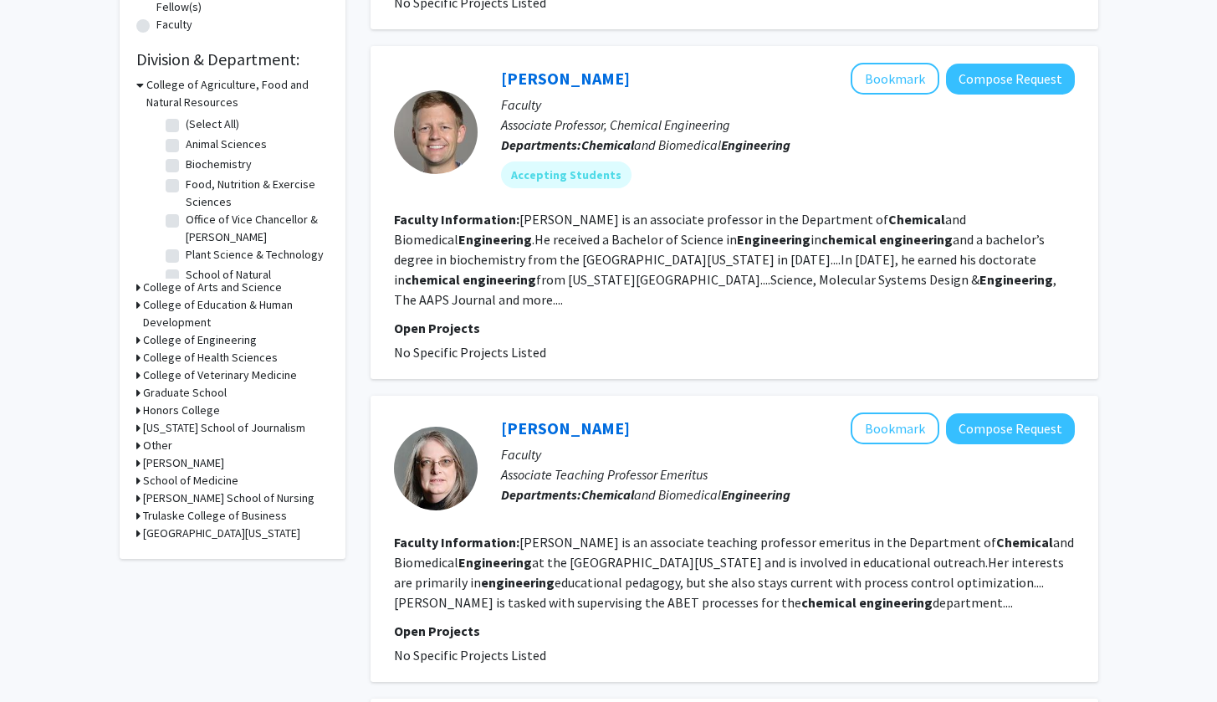
click at [153, 288] on h3 "College of Arts and Science" at bounding box center [212, 288] width 139 height 18
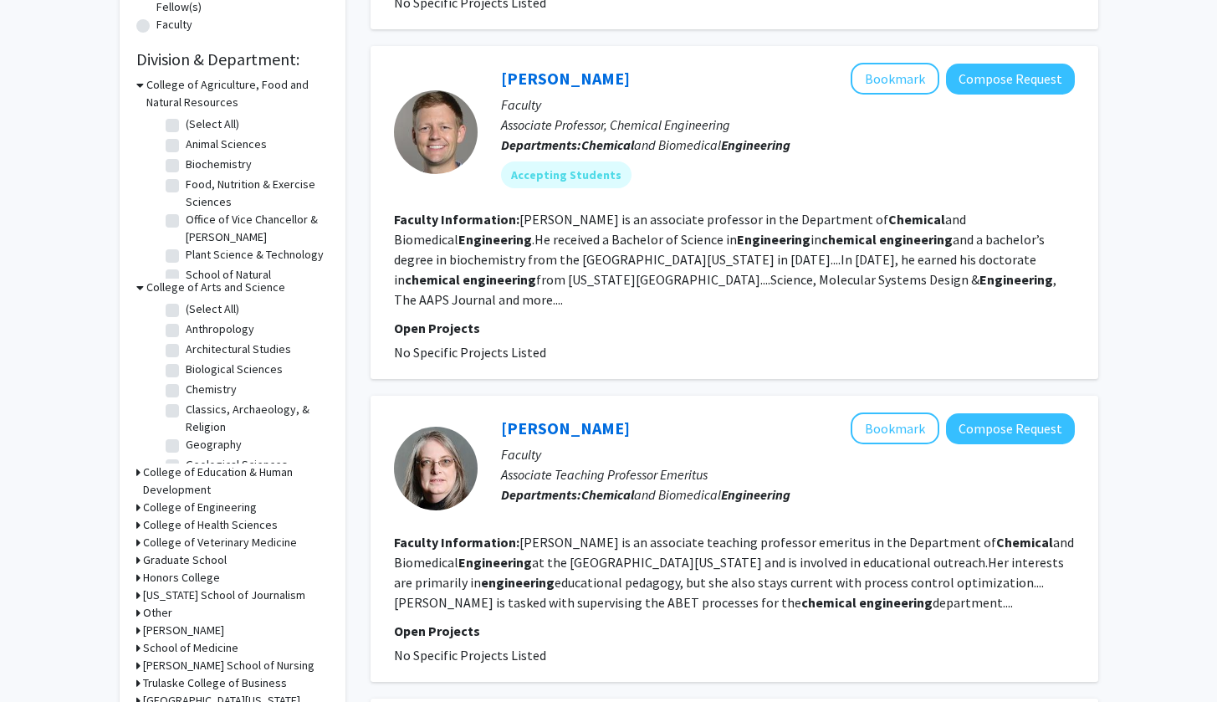
scroll to position [463, 0]
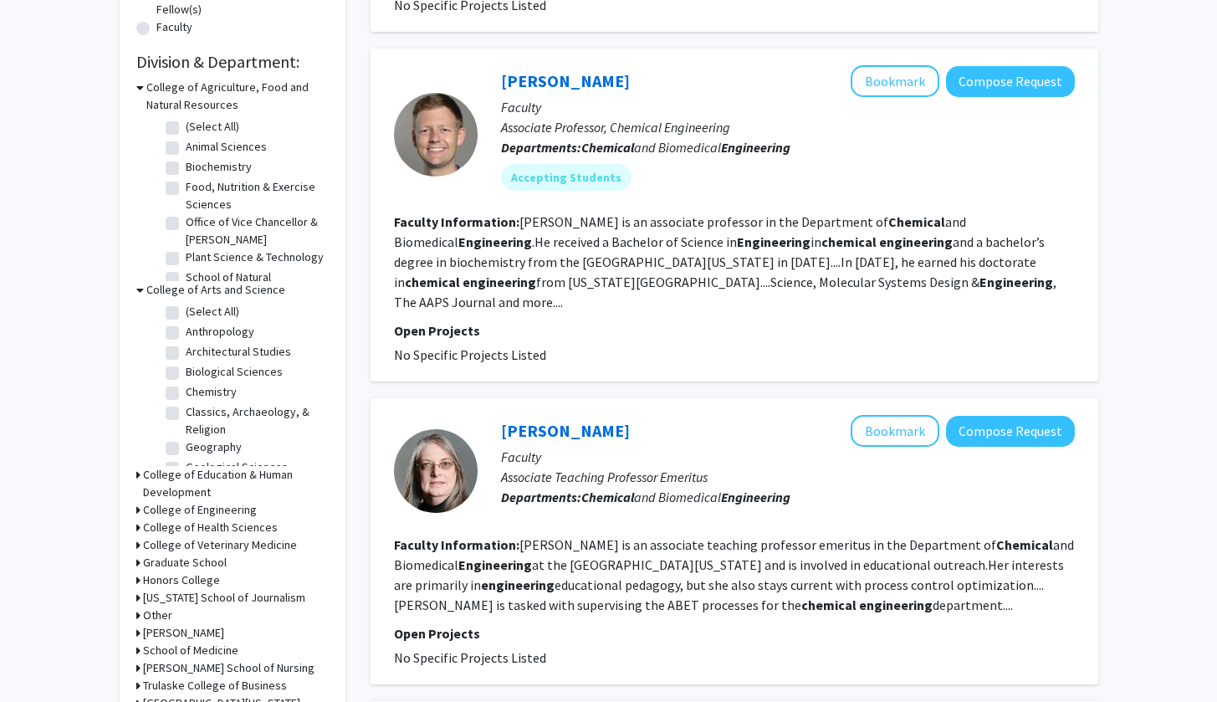
click at [186, 390] on label "Chemistry" at bounding box center [211, 392] width 51 height 18
click at [186, 390] on input "Chemistry" at bounding box center [191, 388] width 11 height 11
checkbox input "true"
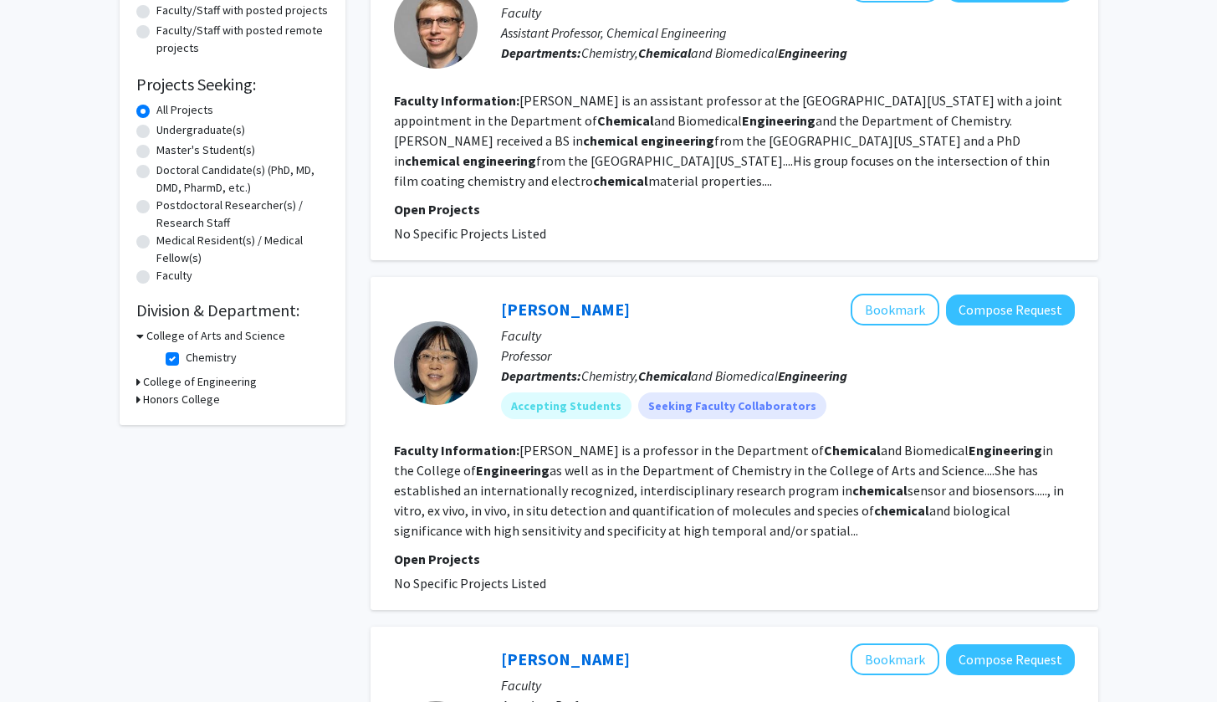
scroll to position [259, 0]
